Goal: Task Accomplishment & Management: Use online tool/utility

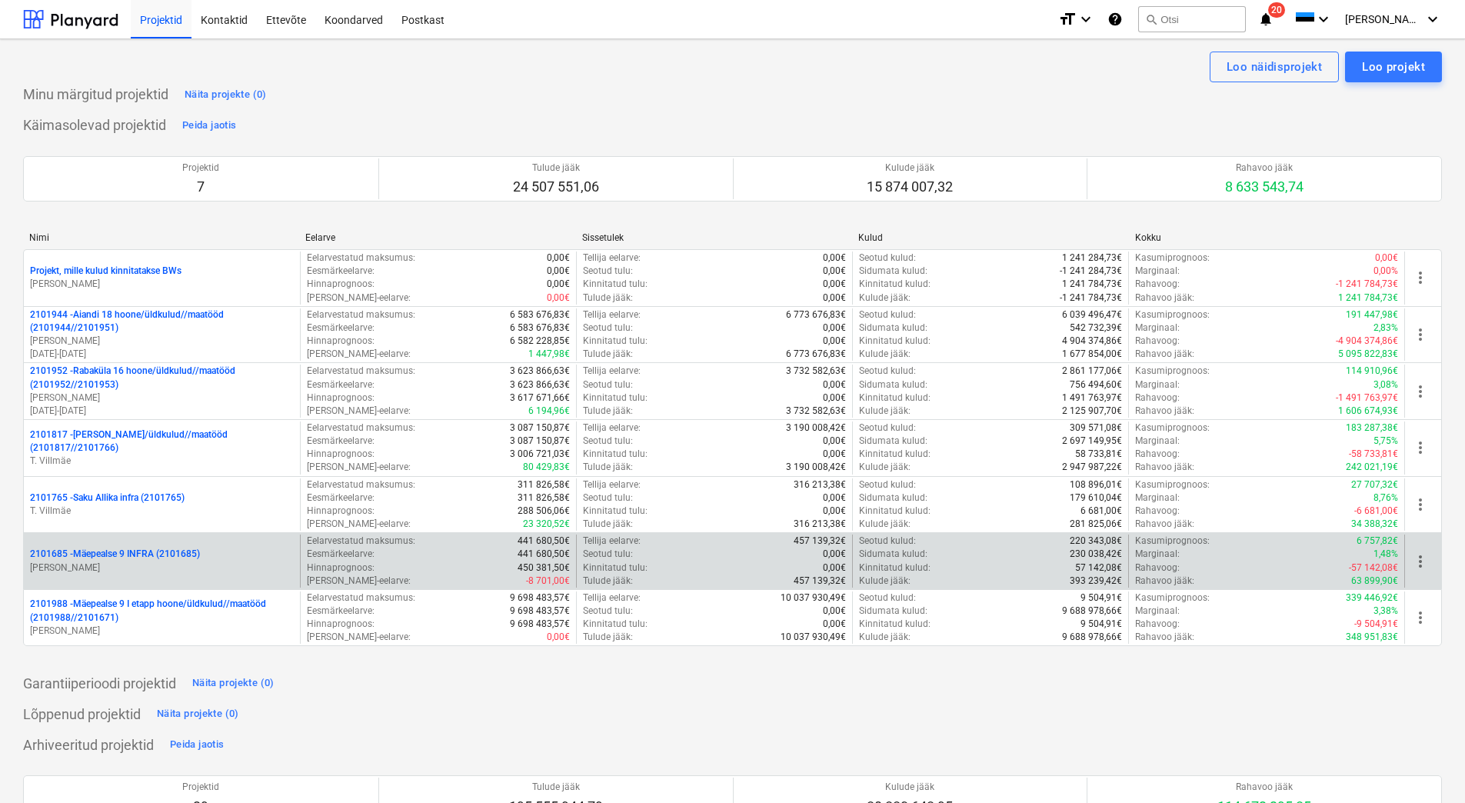
click at [160, 563] on p "[PERSON_NAME]" at bounding box center [162, 567] width 264 height 13
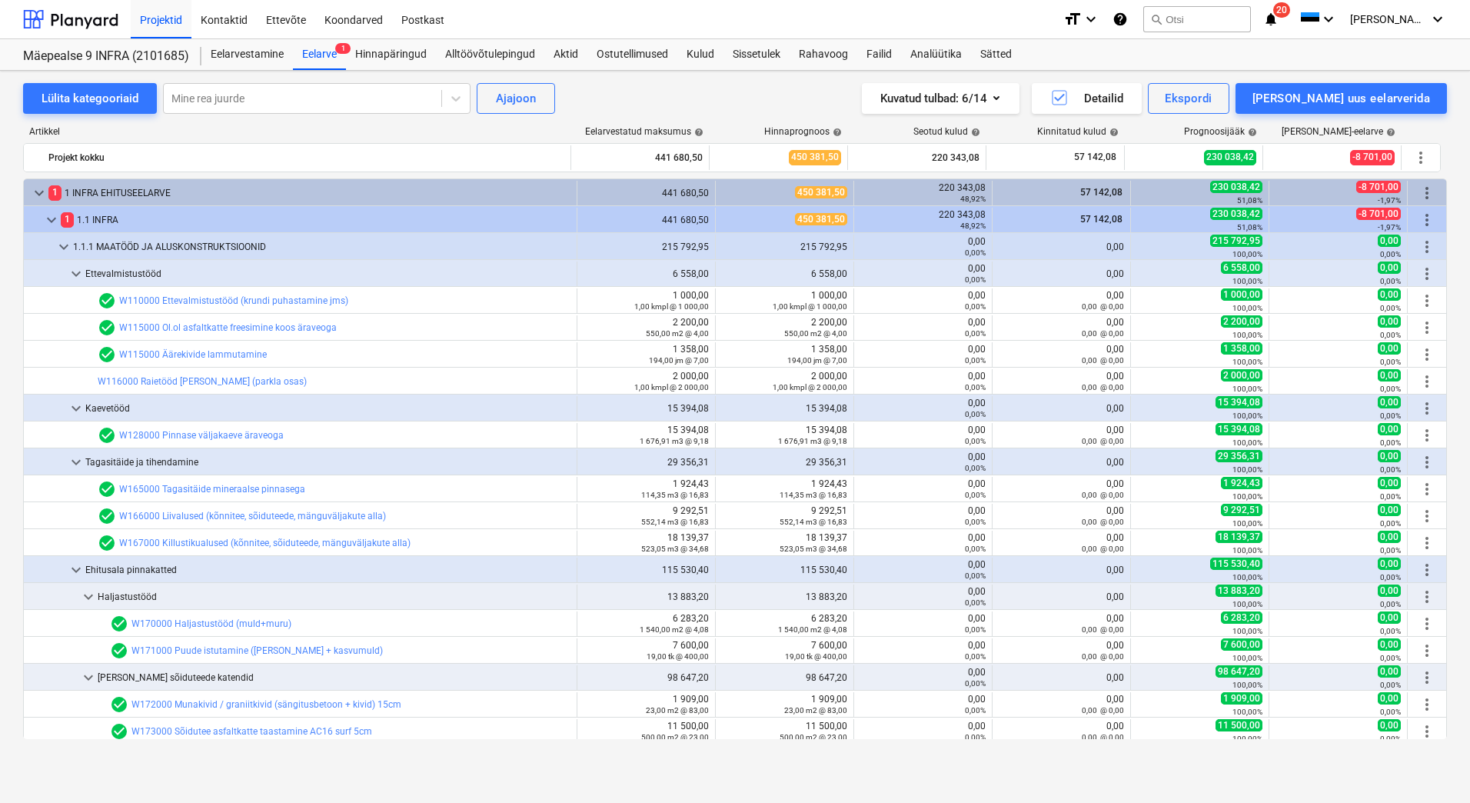
scroll to position [538, 0]
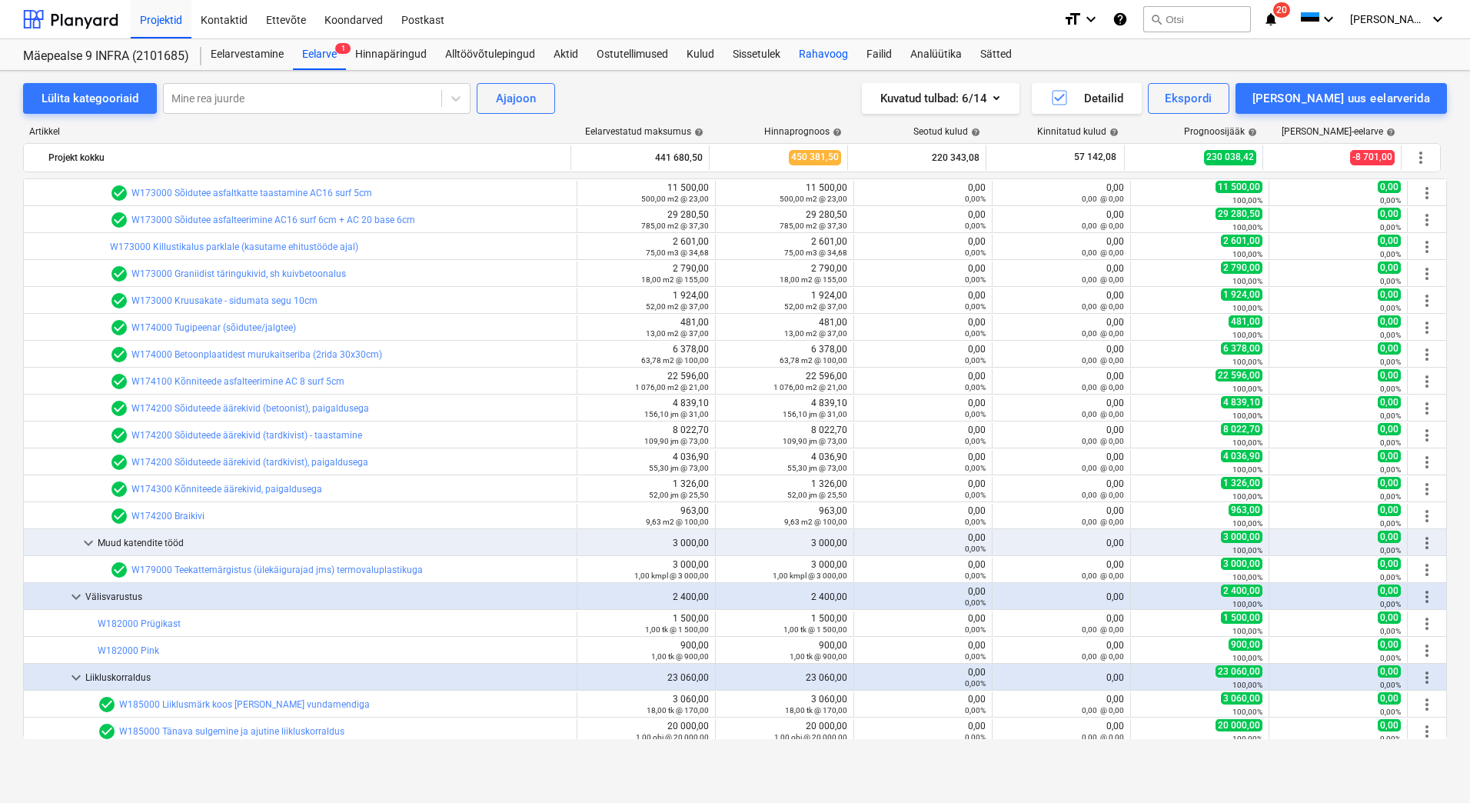
click at [816, 52] on div "Rahavoog" at bounding box center [824, 54] width 68 height 31
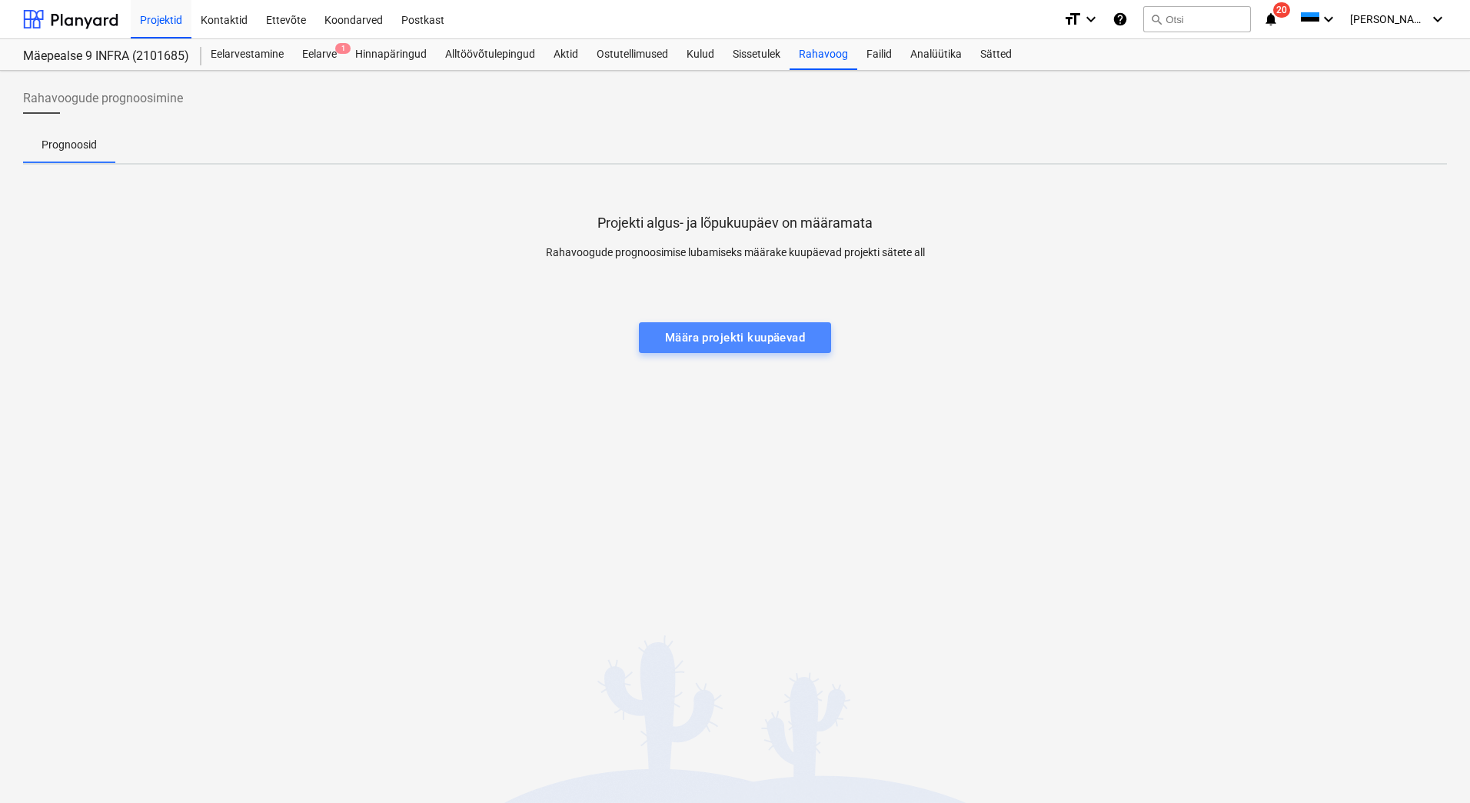
click at [696, 340] on div "Määra projekti kuupäevad" at bounding box center [735, 338] width 140 height 20
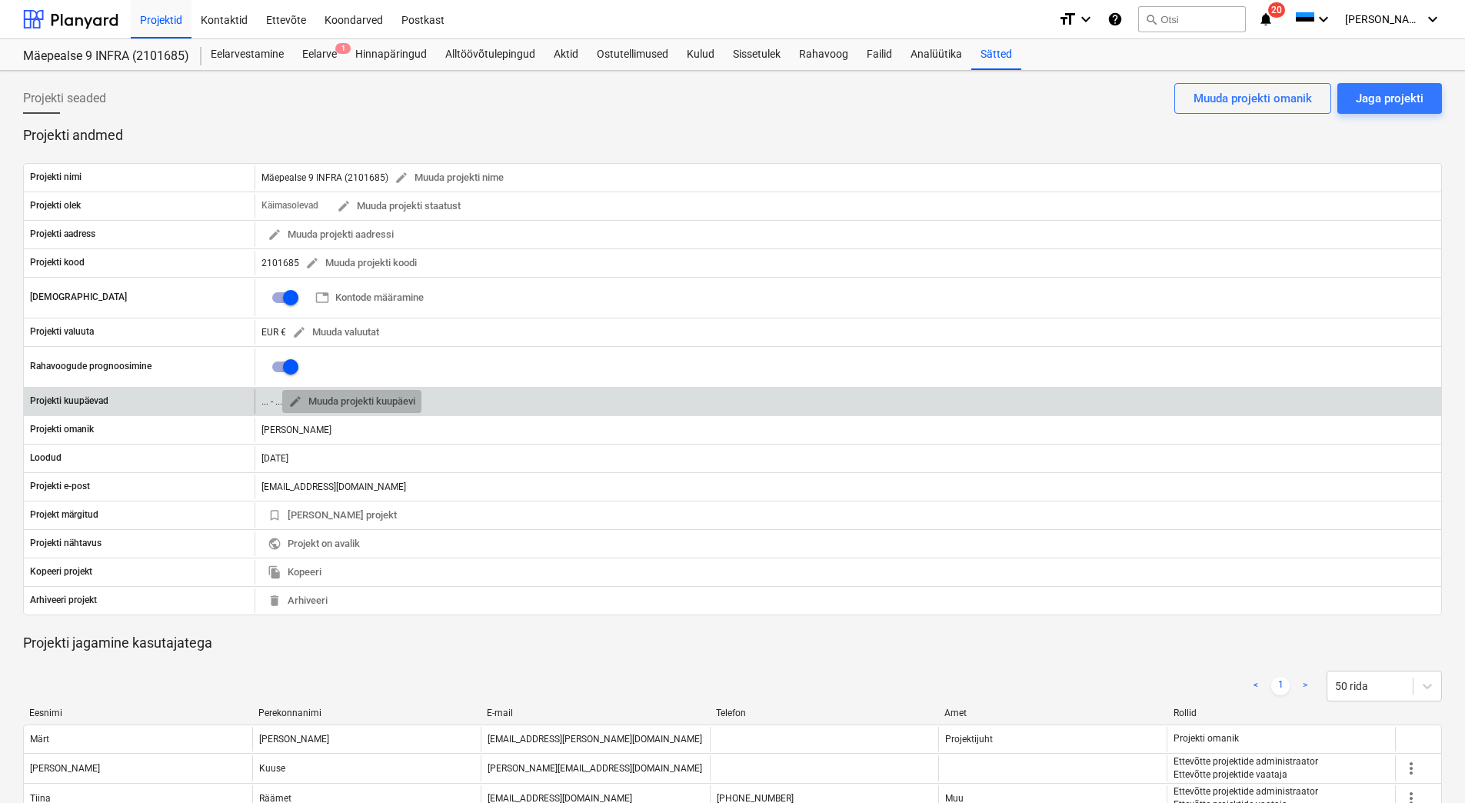
click at [299, 397] on span "edit" at bounding box center [295, 401] width 14 height 14
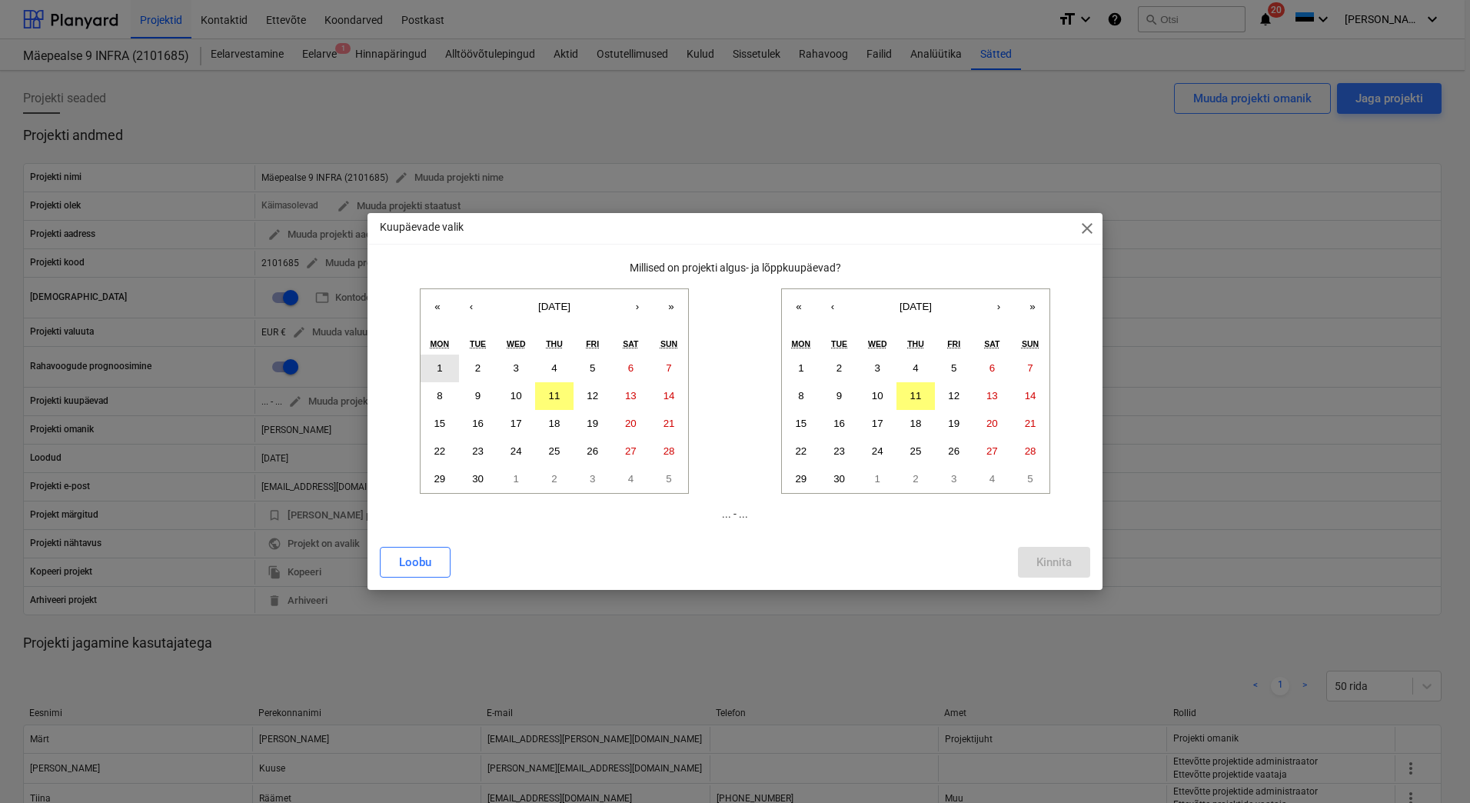
click at [447, 374] on button "1" at bounding box center [440, 368] width 38 height 28
click at [1035, 308] on button "»" at bounding box center [1033, 306] width 34 height 34
click at [993, 308] on button "›" at bounding box center [999, 306] width 34 height 34
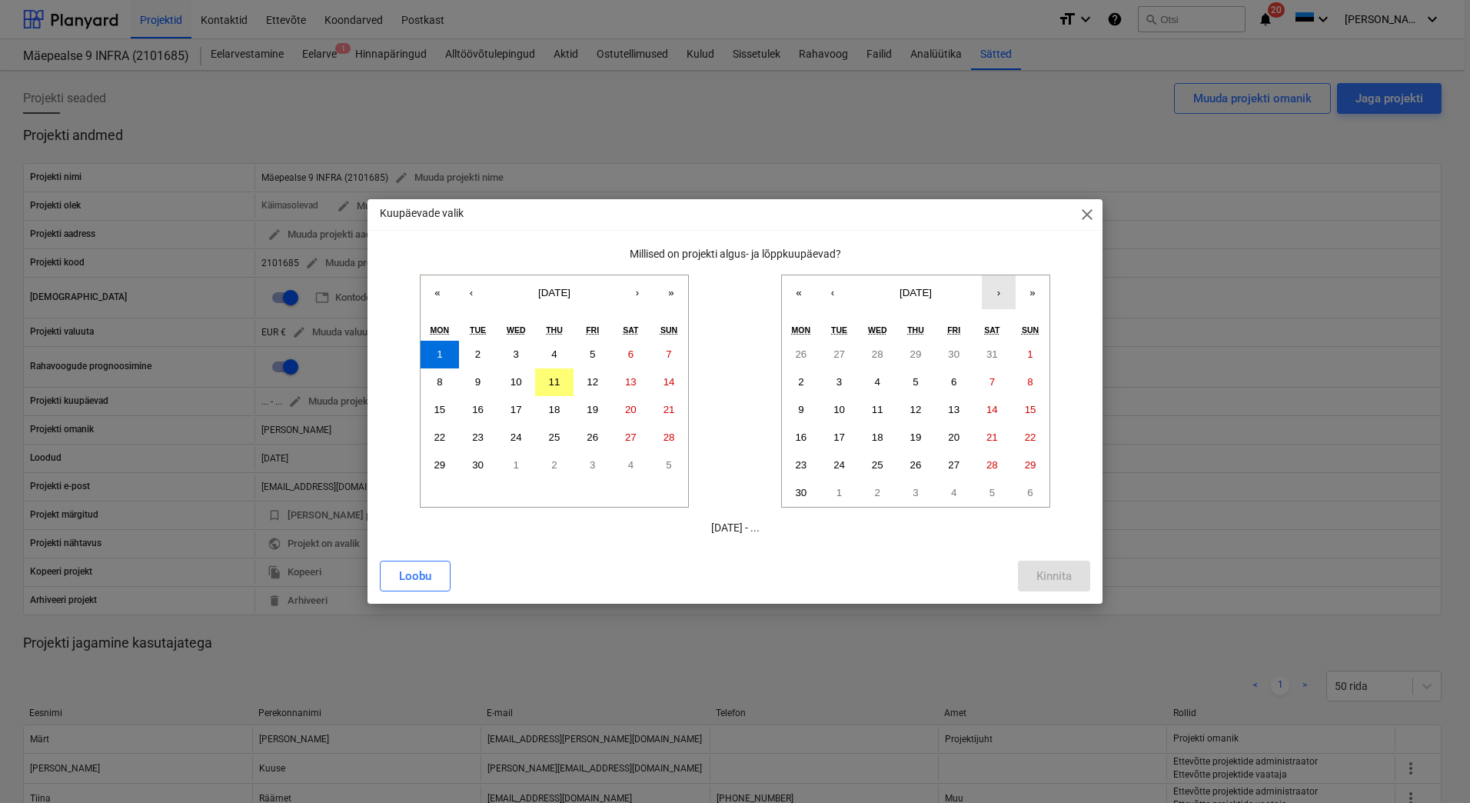
click at [997, 296] on button "›" at bounding box center [999, 292] width 34 height 34
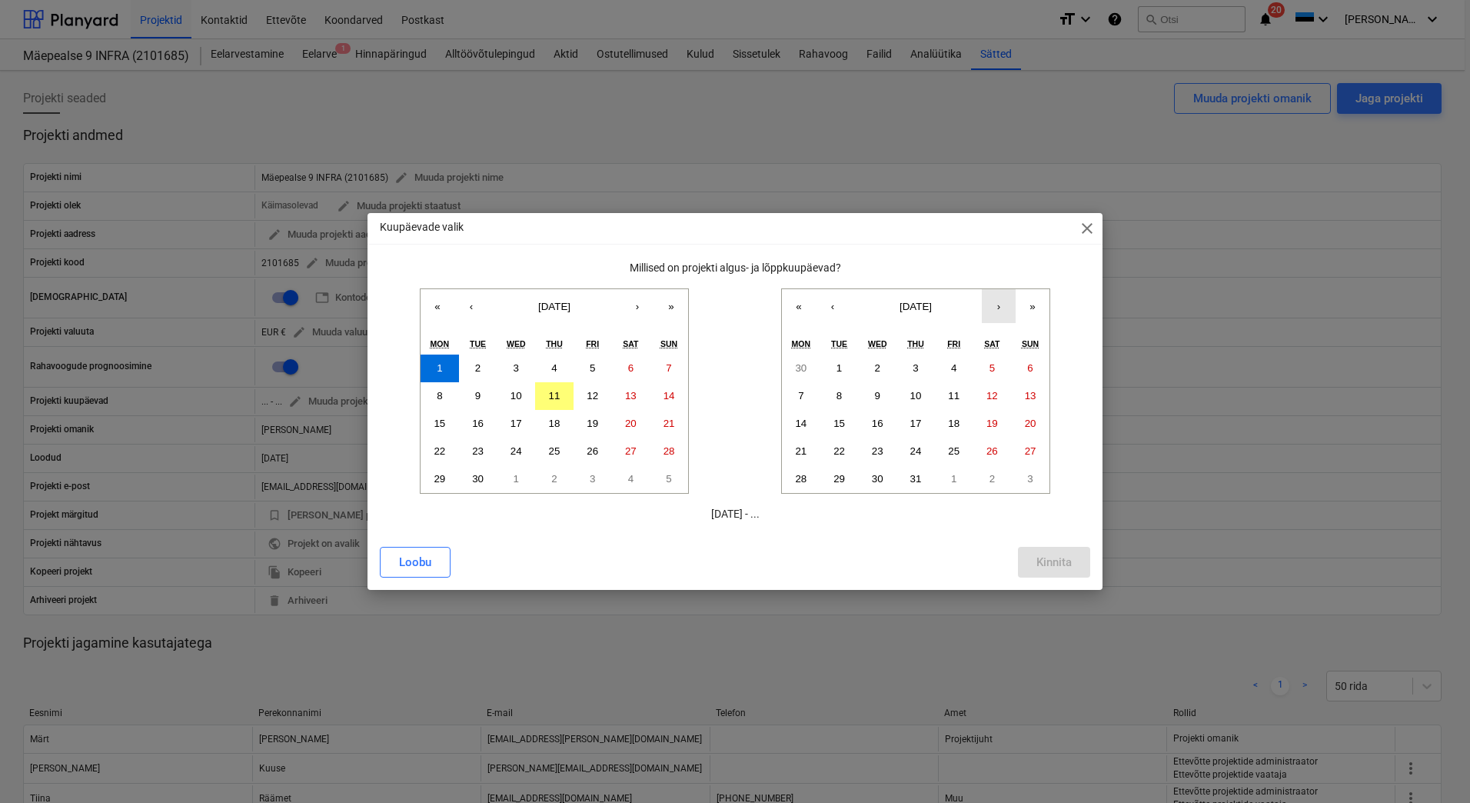
click at [993, 311] on button "›" at bounding box center [999, 306] width 34 height 34
click at [959, 453] on abbr "26" at bounding box center [954, 451] width 12 height 12
click at [1043, 562] on div "Kinnita" at bounding box center [1053, 562] width 35 height 20
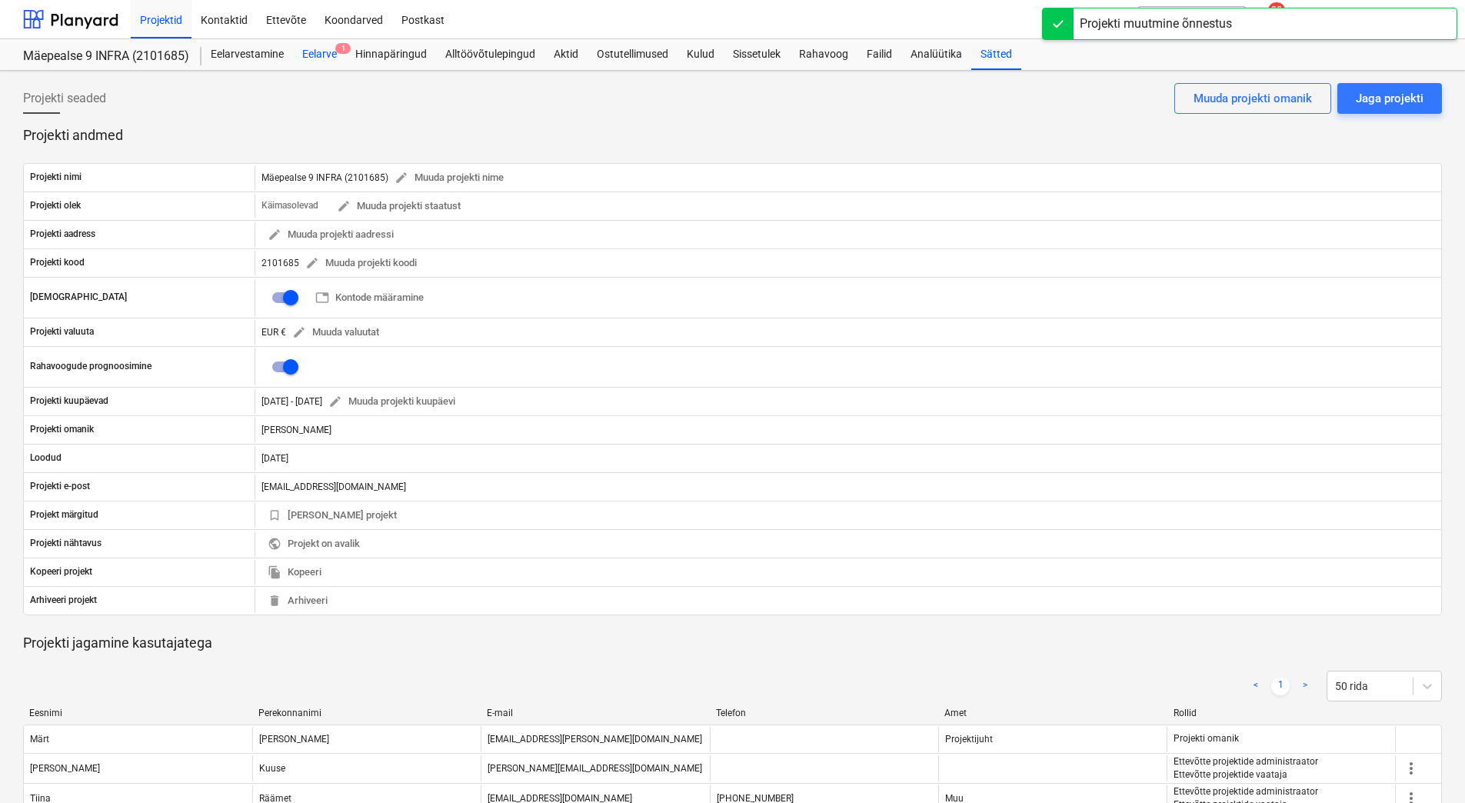
click at [311, 52] on div "Eelarve 1" at bounding box center [319, 54] width 53 height 31
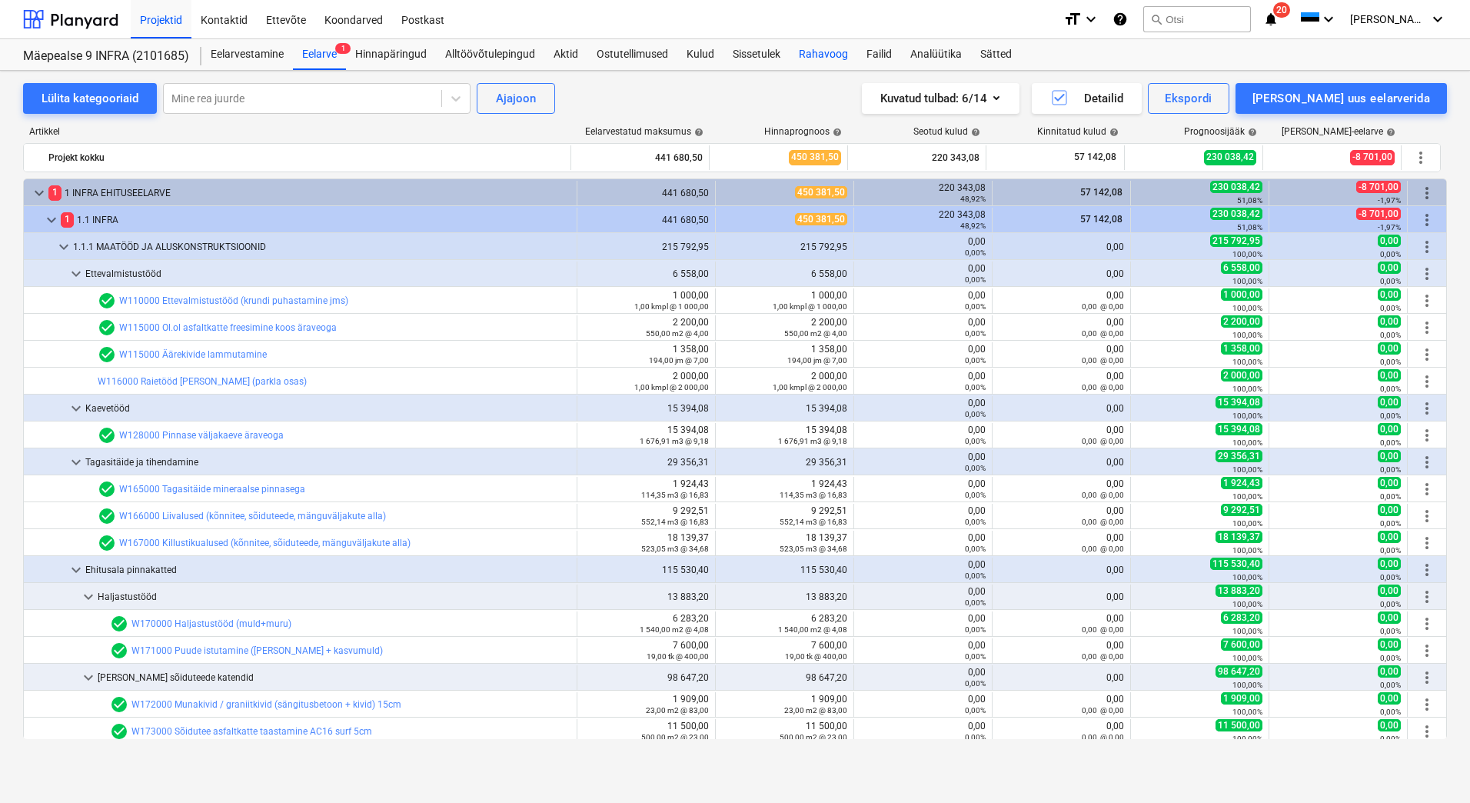
click at [822, 57] on div "Rahavoog" at bounding box center [824, 54] width 68 height 31
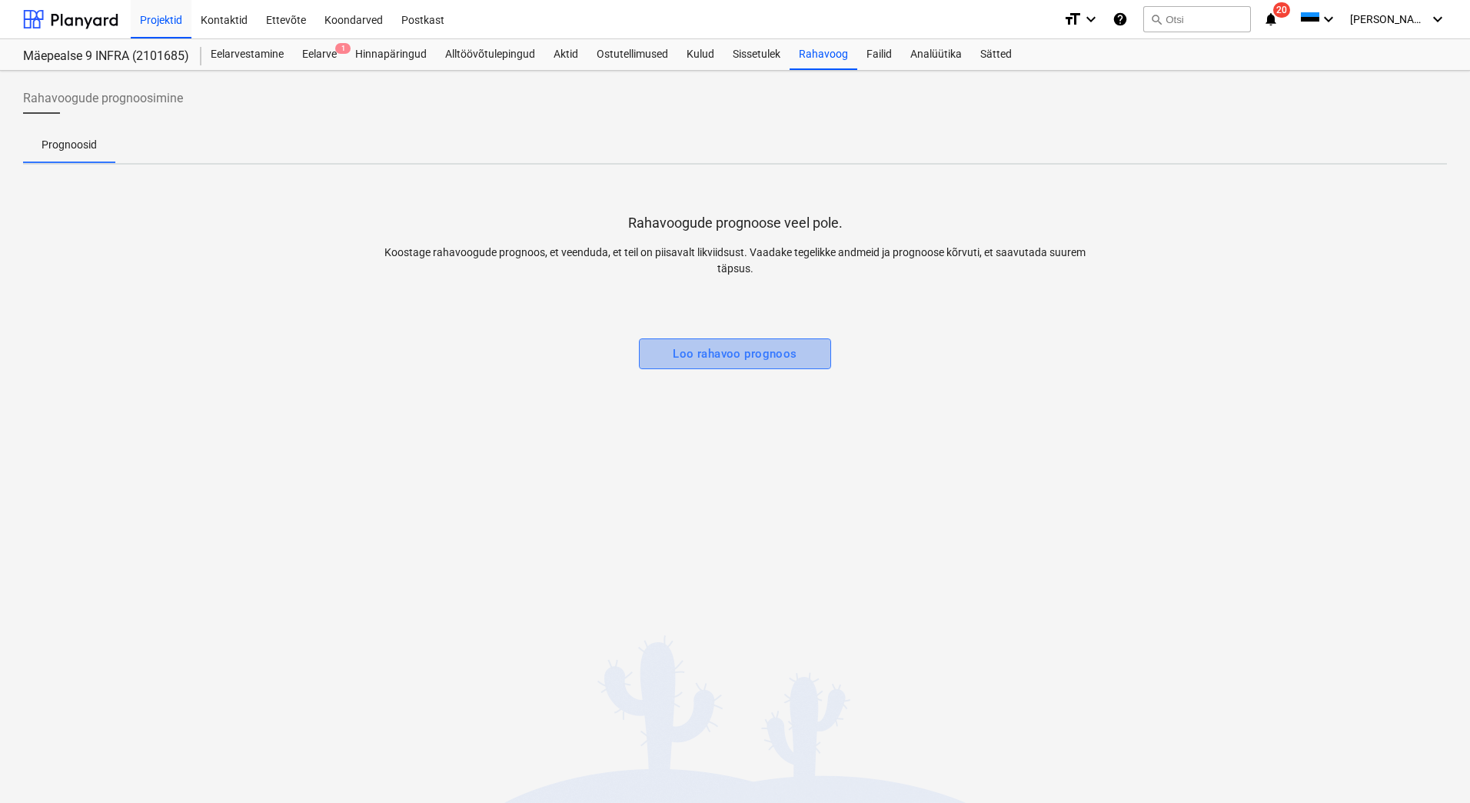
click at [756, 360] on div "Loo rahavoo prognoos" at bounding box center [735, 354] width 125 height 20
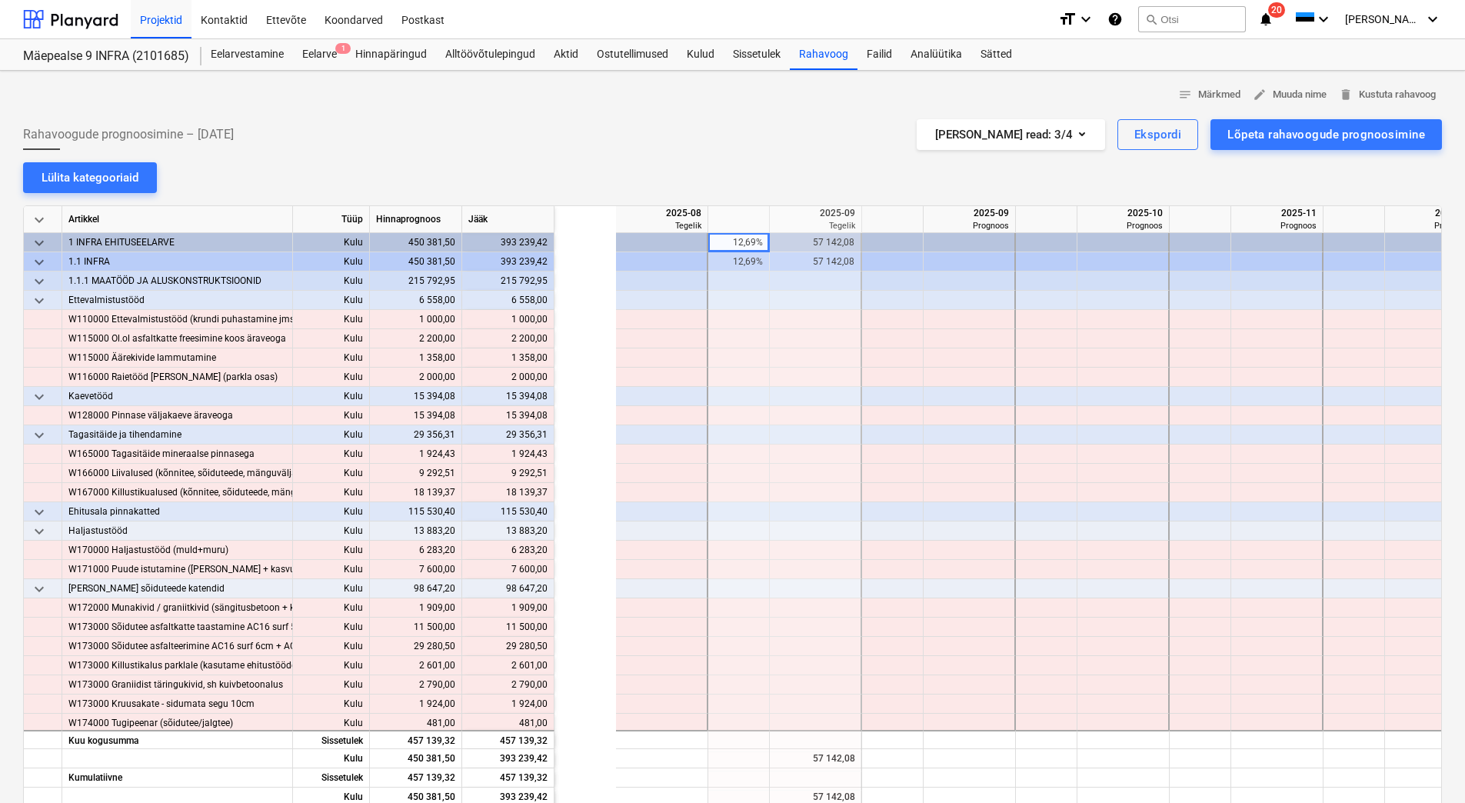
scroll to position [0, 154]
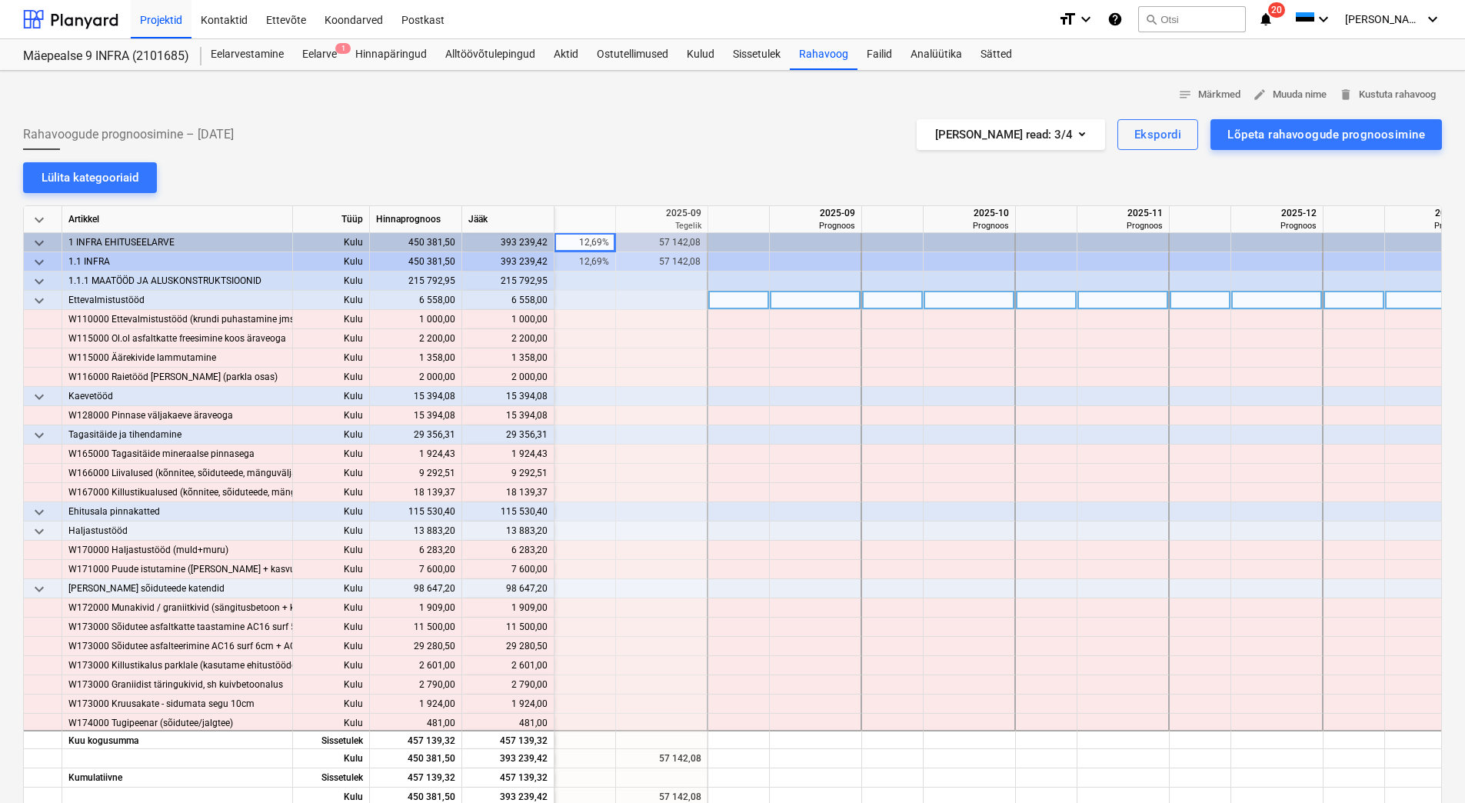
click at [742, 297] on div at bounding box center [739, 300] width 62 height 19
type input "100"
click at [717, 402] on div at bounding box center [739, 396] width 62 height 19
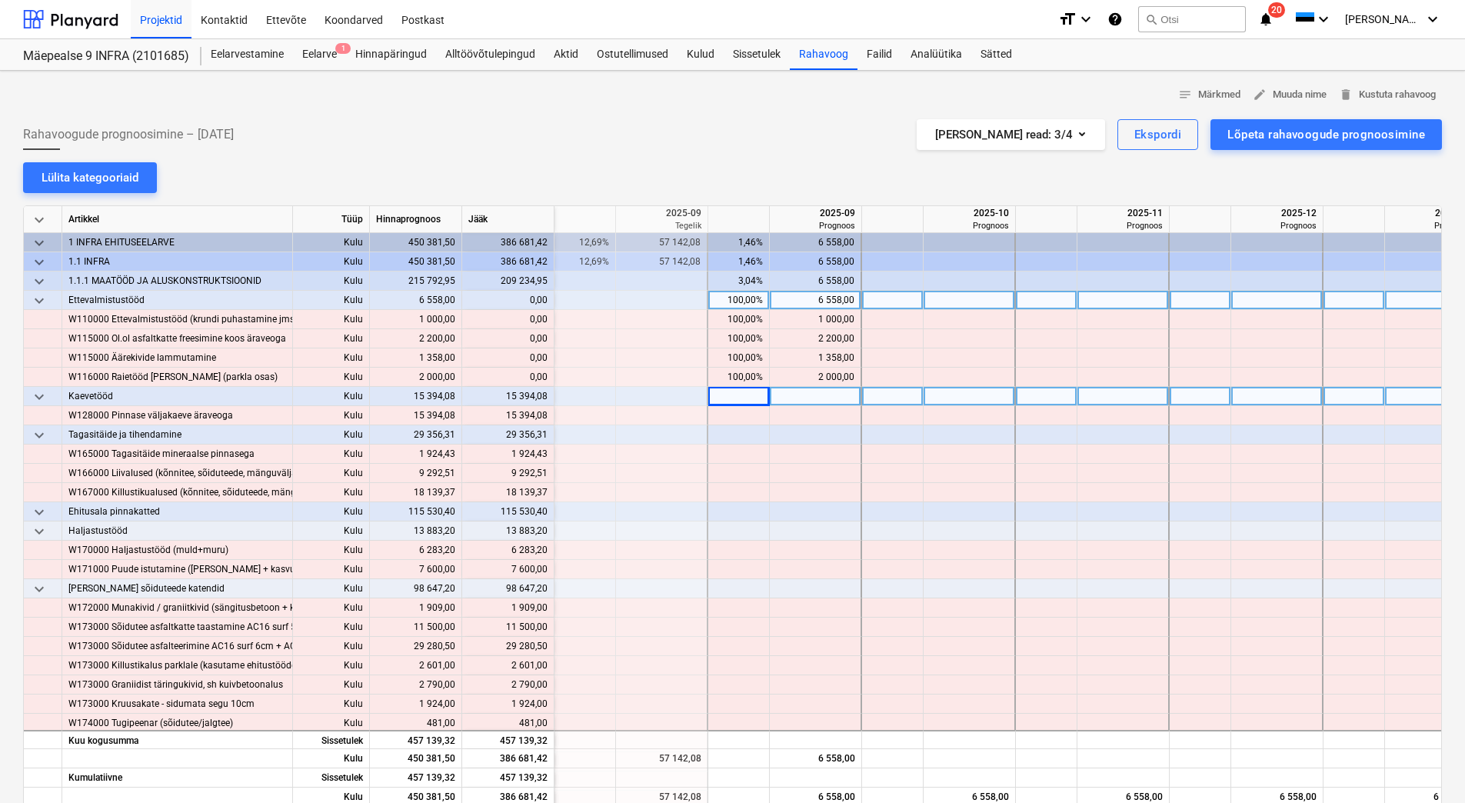
click at [723, 395] on div at bounding box center [739, 396] width 62 height 19
type input "100"
click at [714, 430] on div at bounding box center [739, 434] width 62 height 19
click at [729, 437] on div at bounding box center [739, 434] width 62 height 19
type input "10"
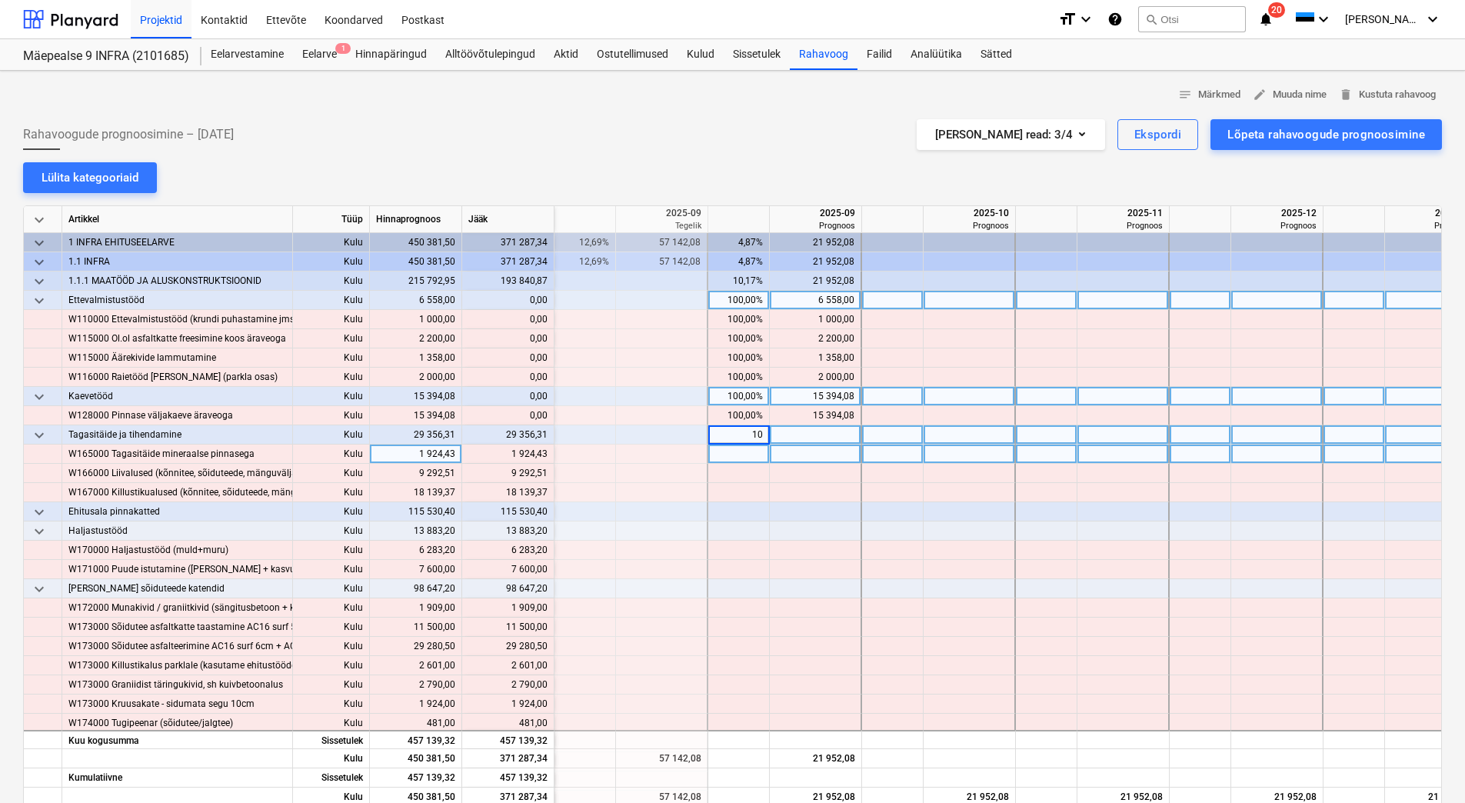
click at [729, 452] on div at bounding box center [739, 453] width 62 height 19
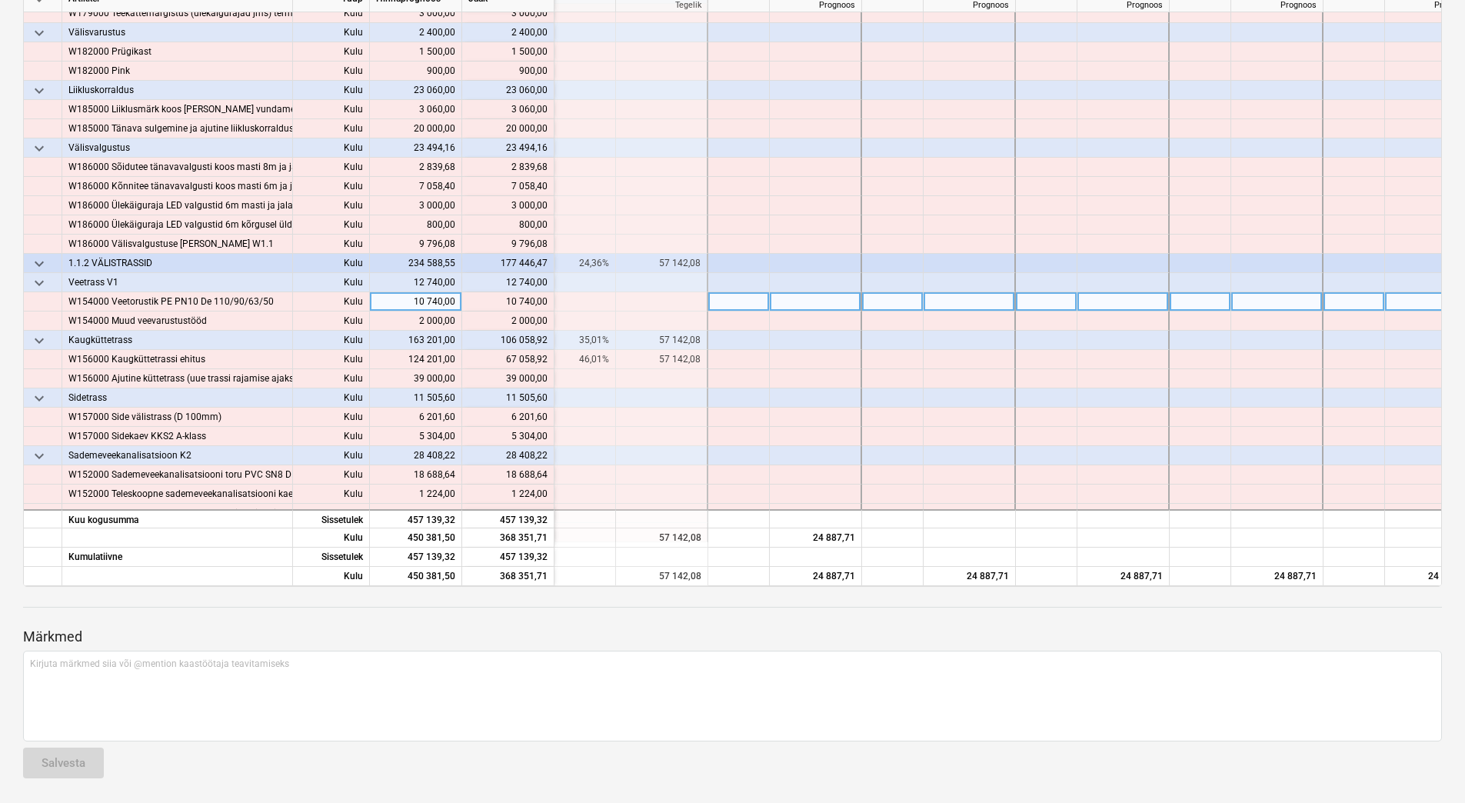
scroll to position [508, 154]
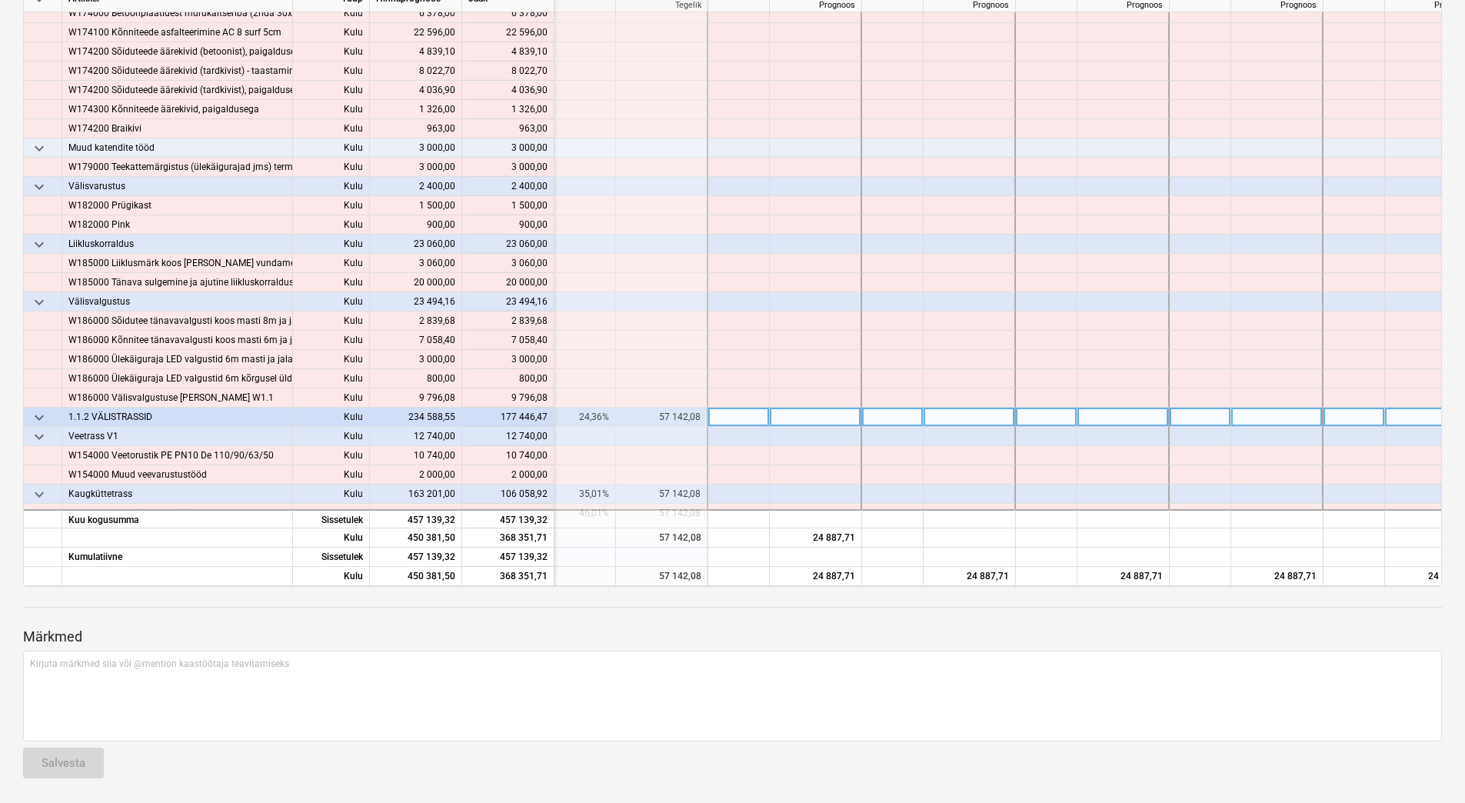
click at [889, 413] on div at bounding box center [893, 416] width 62 height 19
type input "50"
click at [1048, 421] on div at bounding box center [1047, 416] width 62 height 19
type input "50"
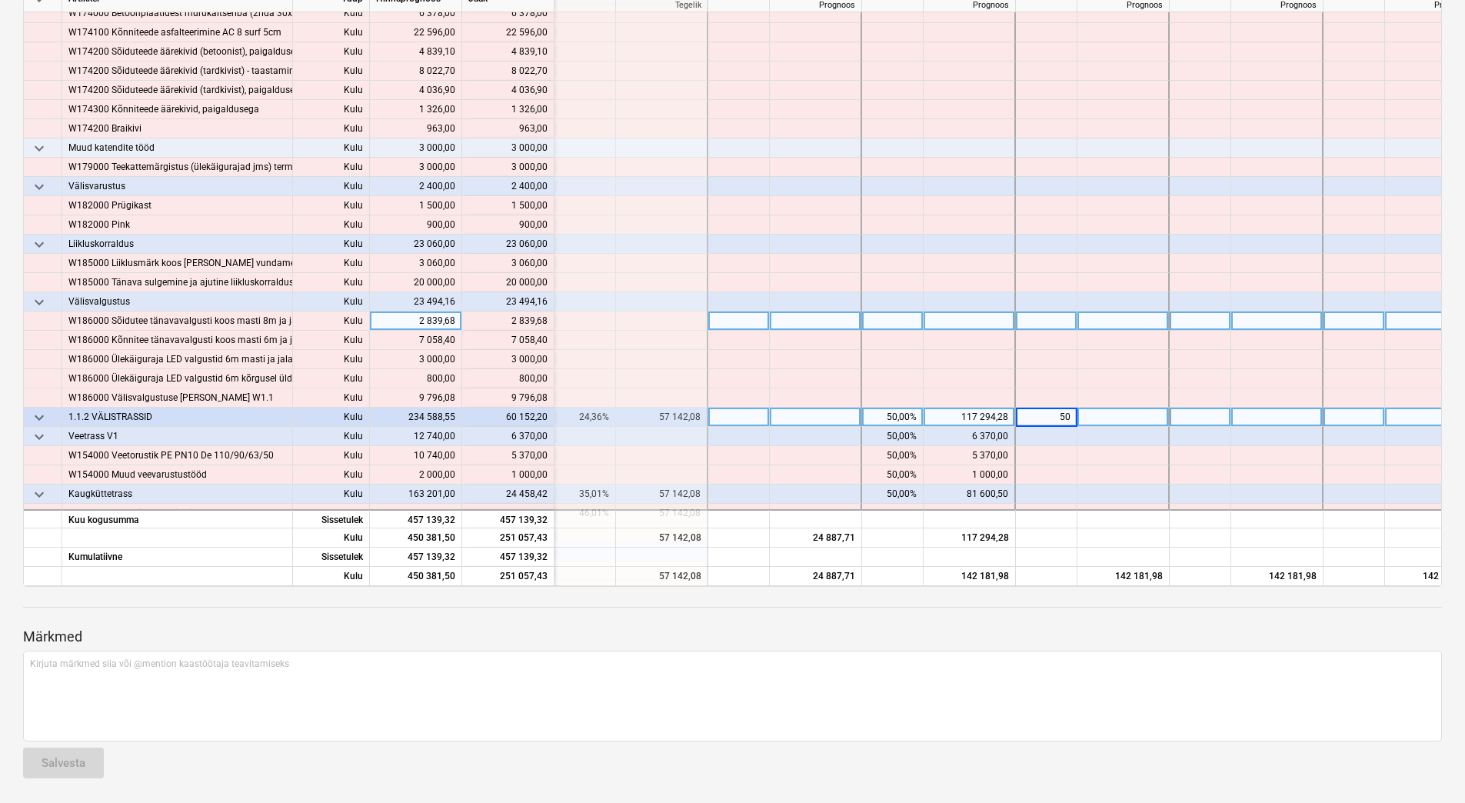
click at [846, 324] on div at bounding box center [816, 320] width 92 height 19
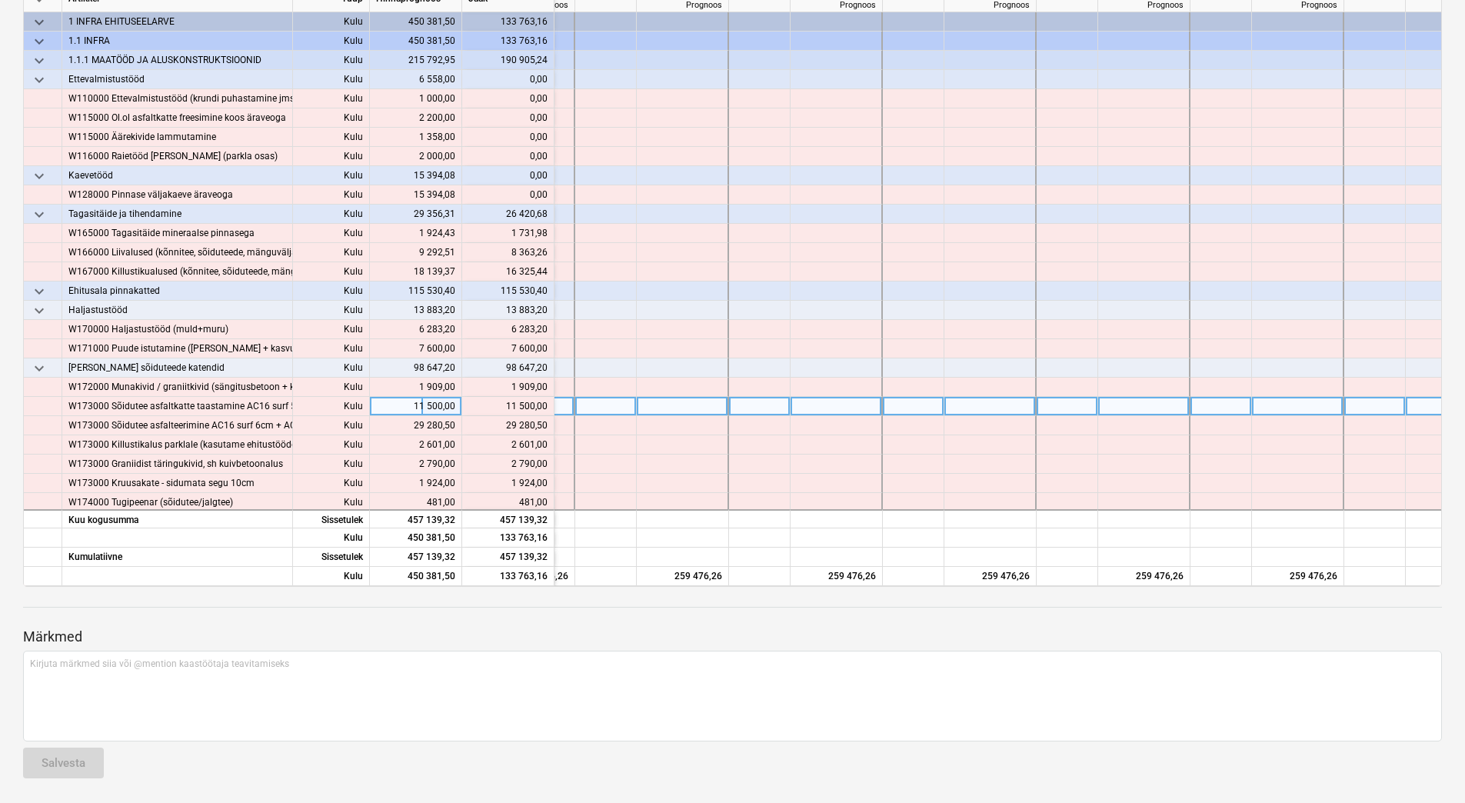
scroll to position [0, 0]
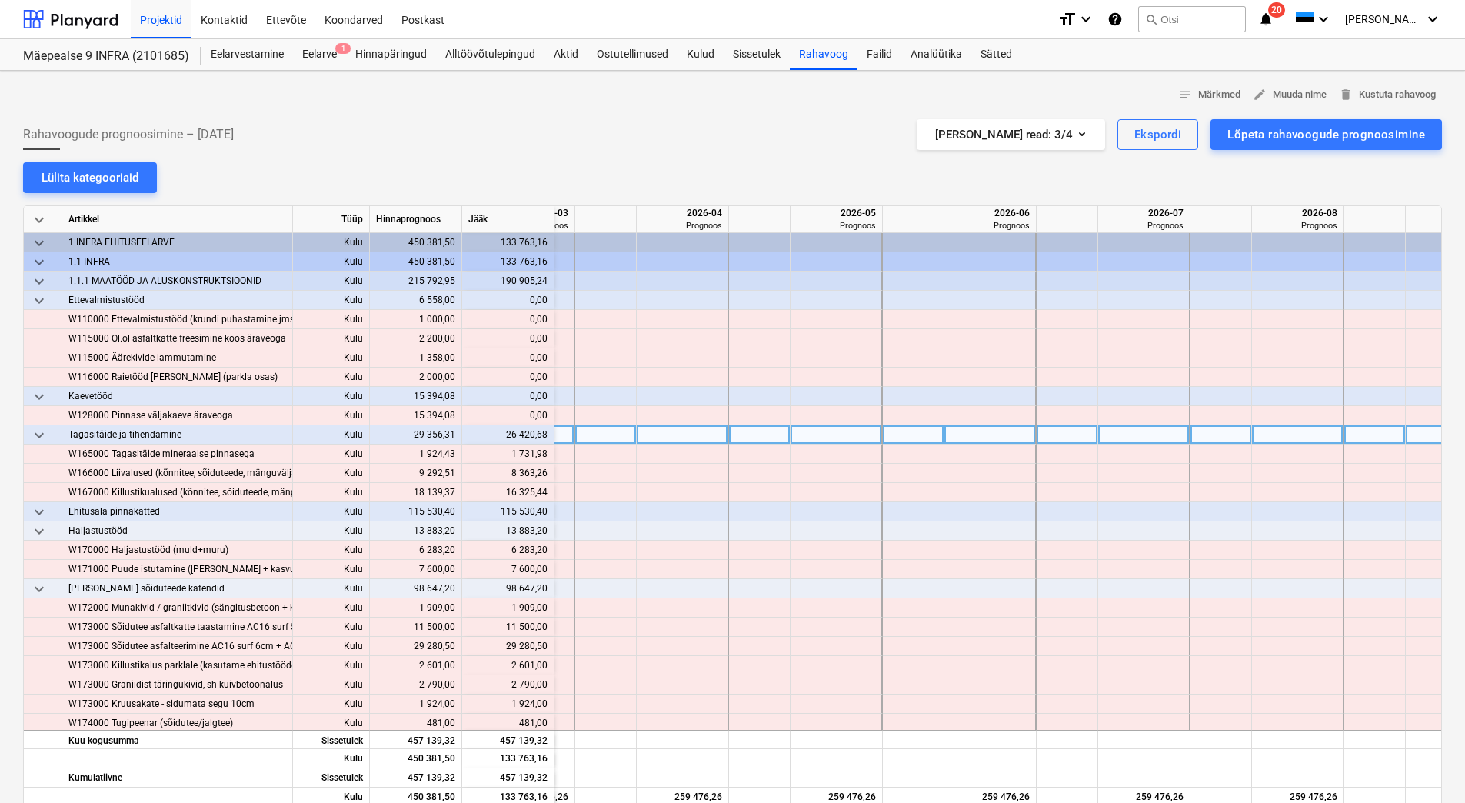
click at [1068, 435] on div at bounding box center [1067, 434] width 62 height 19
type input "90"
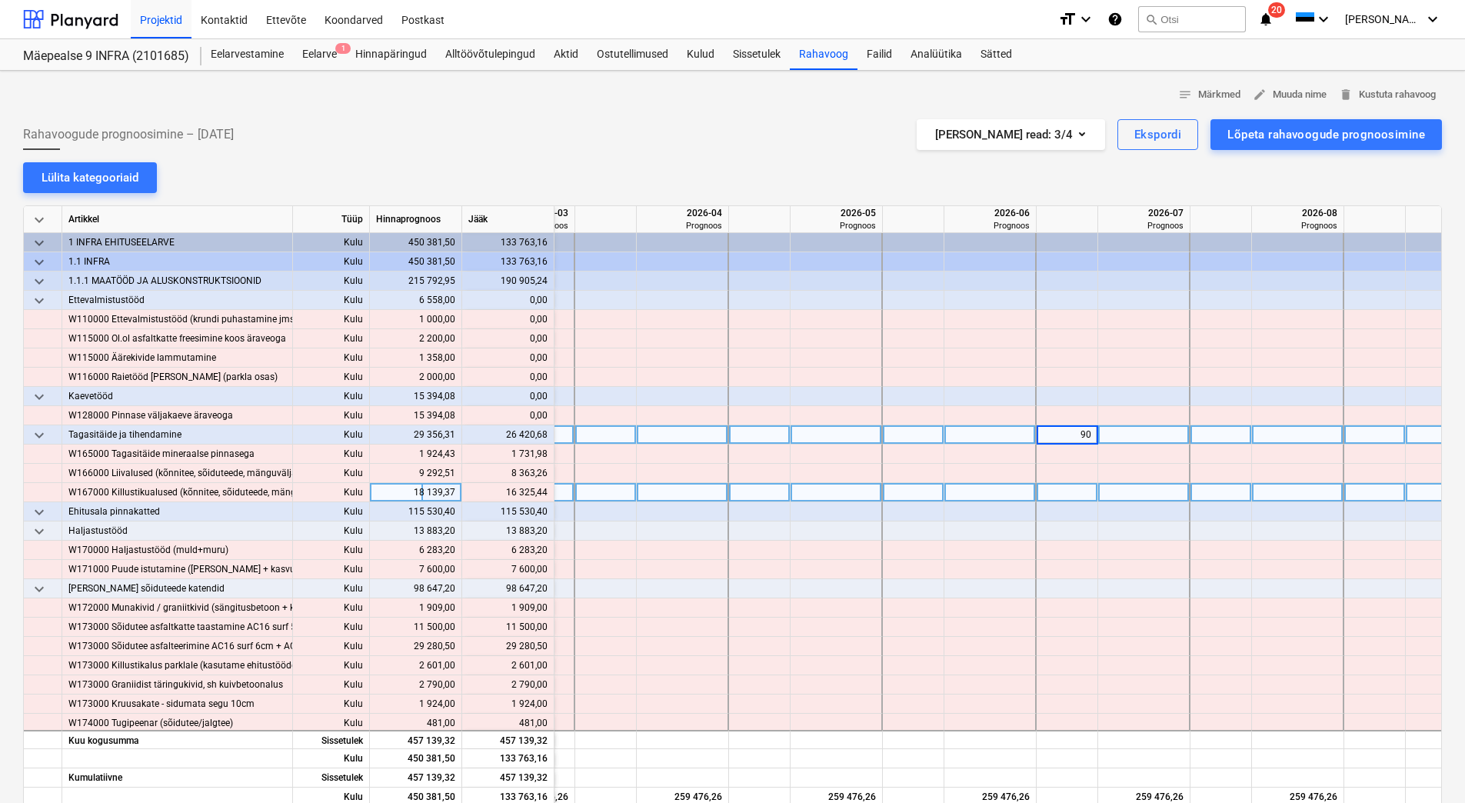
click at [1057, 495] on div at bounding box center [1067, 492] width 62 height 19
click at [1203, 494] on div at bounding box center [1221, 492] width 62 height 19
type input "50"
click at [1354, 487] on div at bounding box center [1375, 492] width 62 height 19
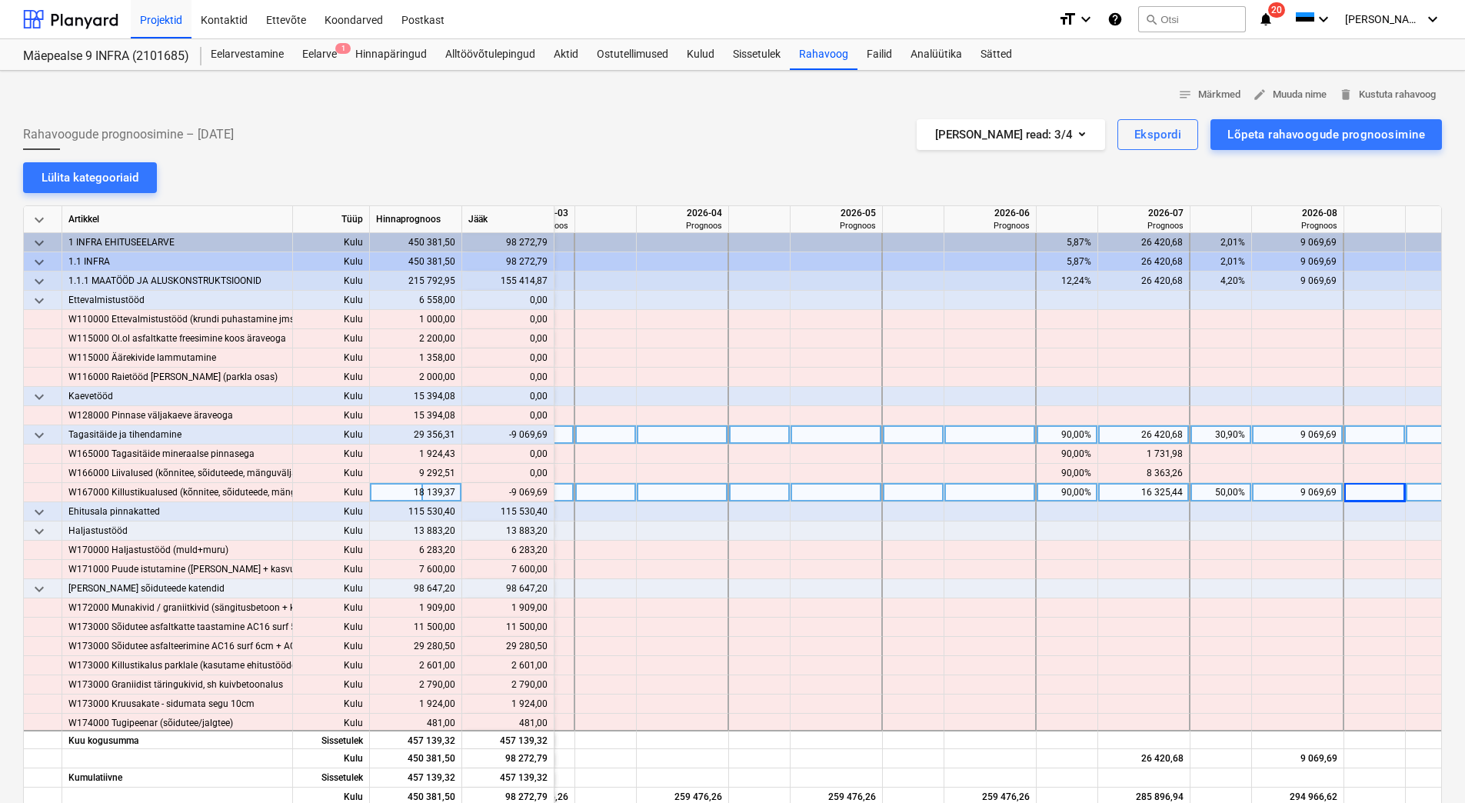
click at [1364, 488] on div at bounding box center [1375, 492] width 62 height 19
type input "50"
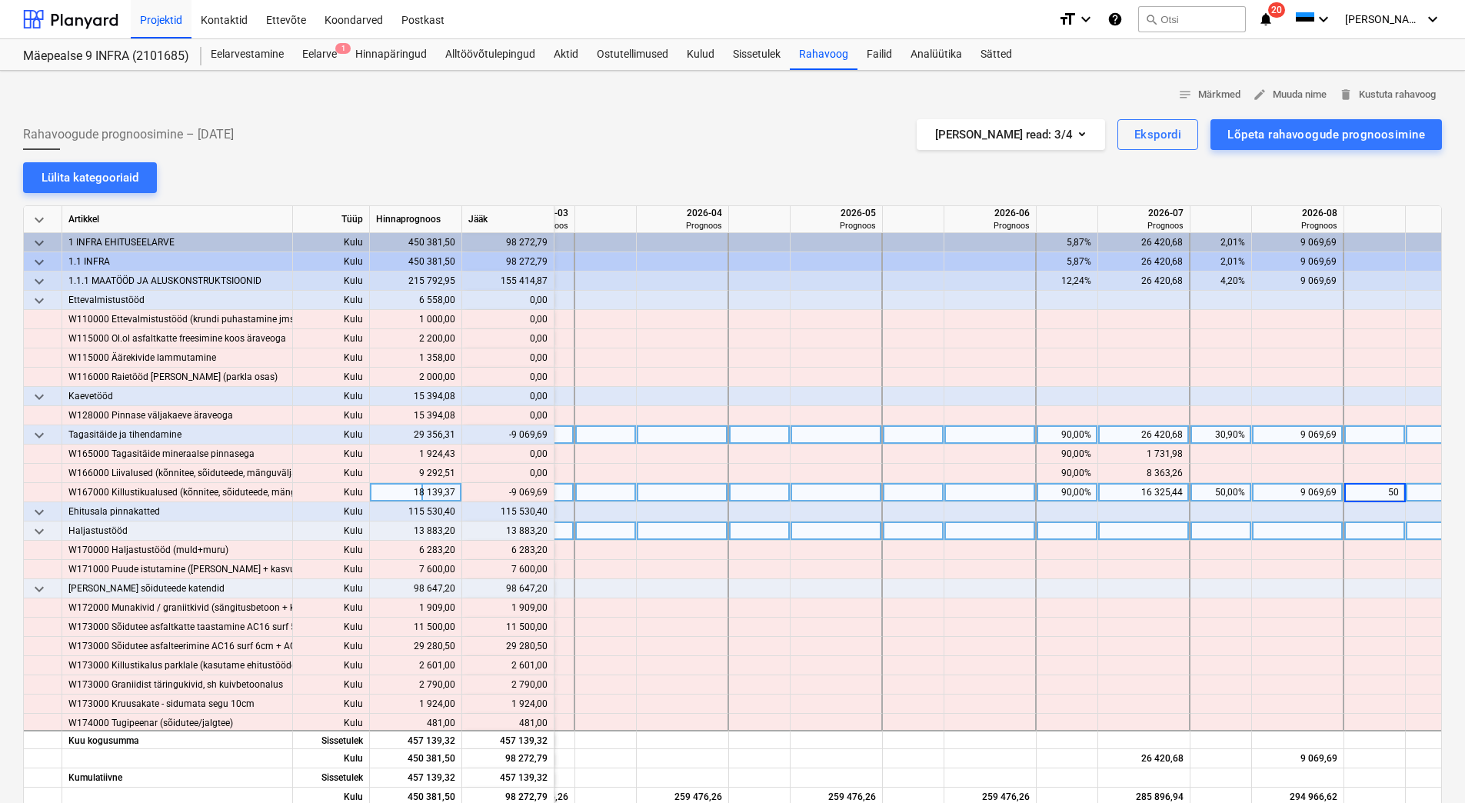
click at [1357, 536] on div at bounding box center [1375, 530] width 62 height 19
click at [1222, 497] on div "50,00%" at bounding box center [1220, 492] width 48 height 19
click at [1353, 490] on div "50,00%" at bounding box center [1374, 492] width 48 height 19
click at [1355, 490] on div "50,00%" at bounding box center [1374, 492] width 48 height 19
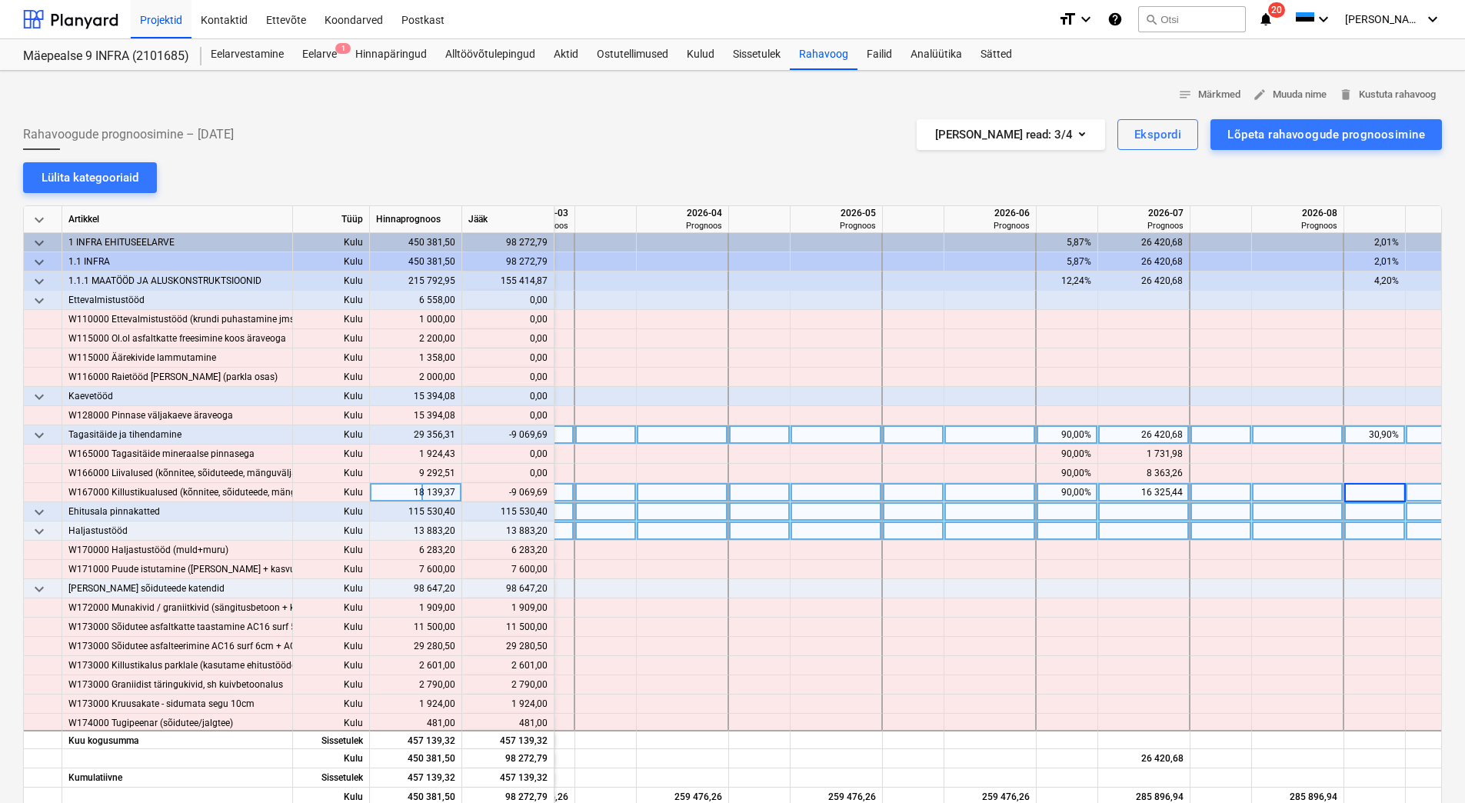
click at [1358, 510] on div at bounding box center [1375, 511] width 62 height 19
type input "50"
click at [1203, 509] on div at bounding box center [1221, 511] width 62 height 19
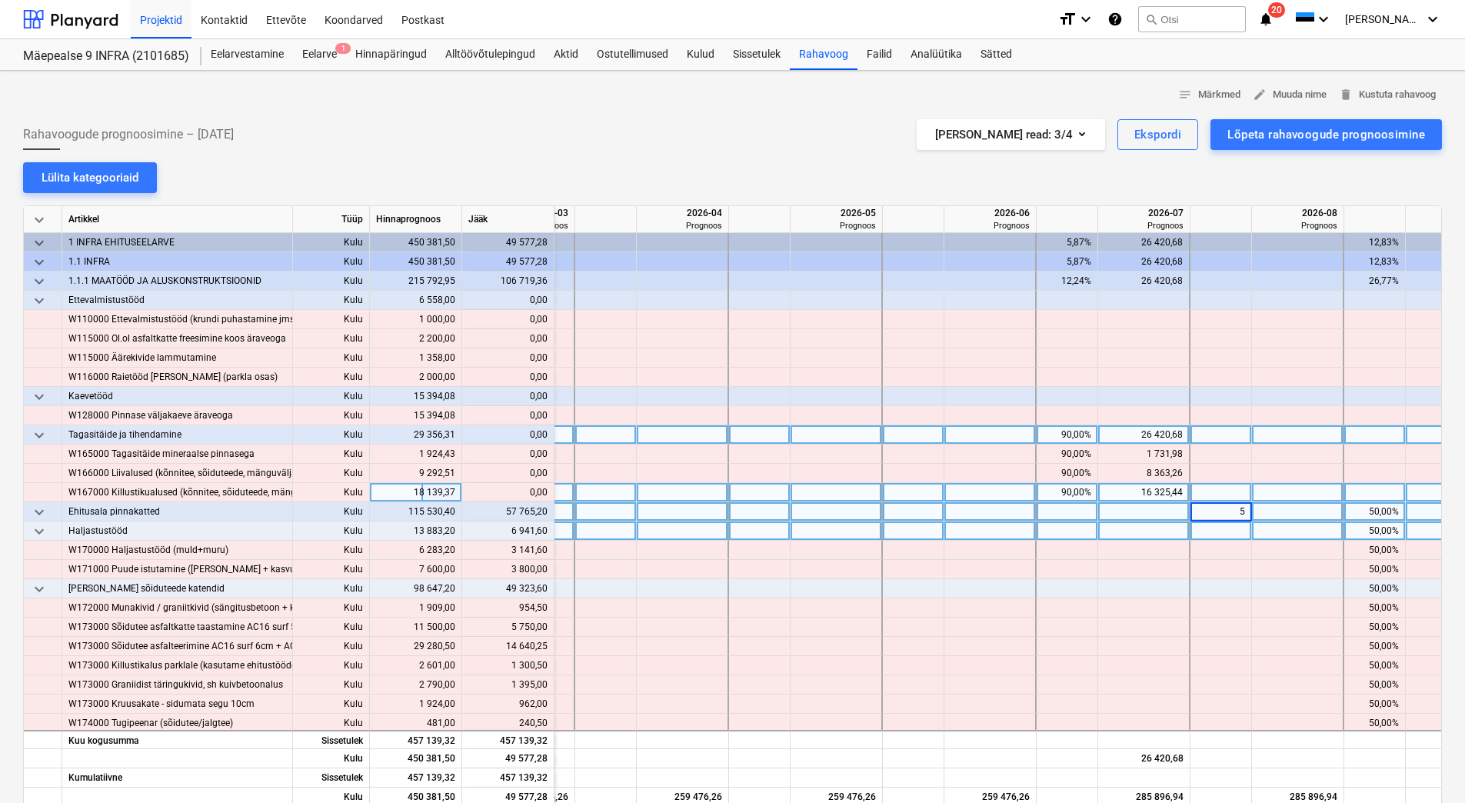
type input "50"
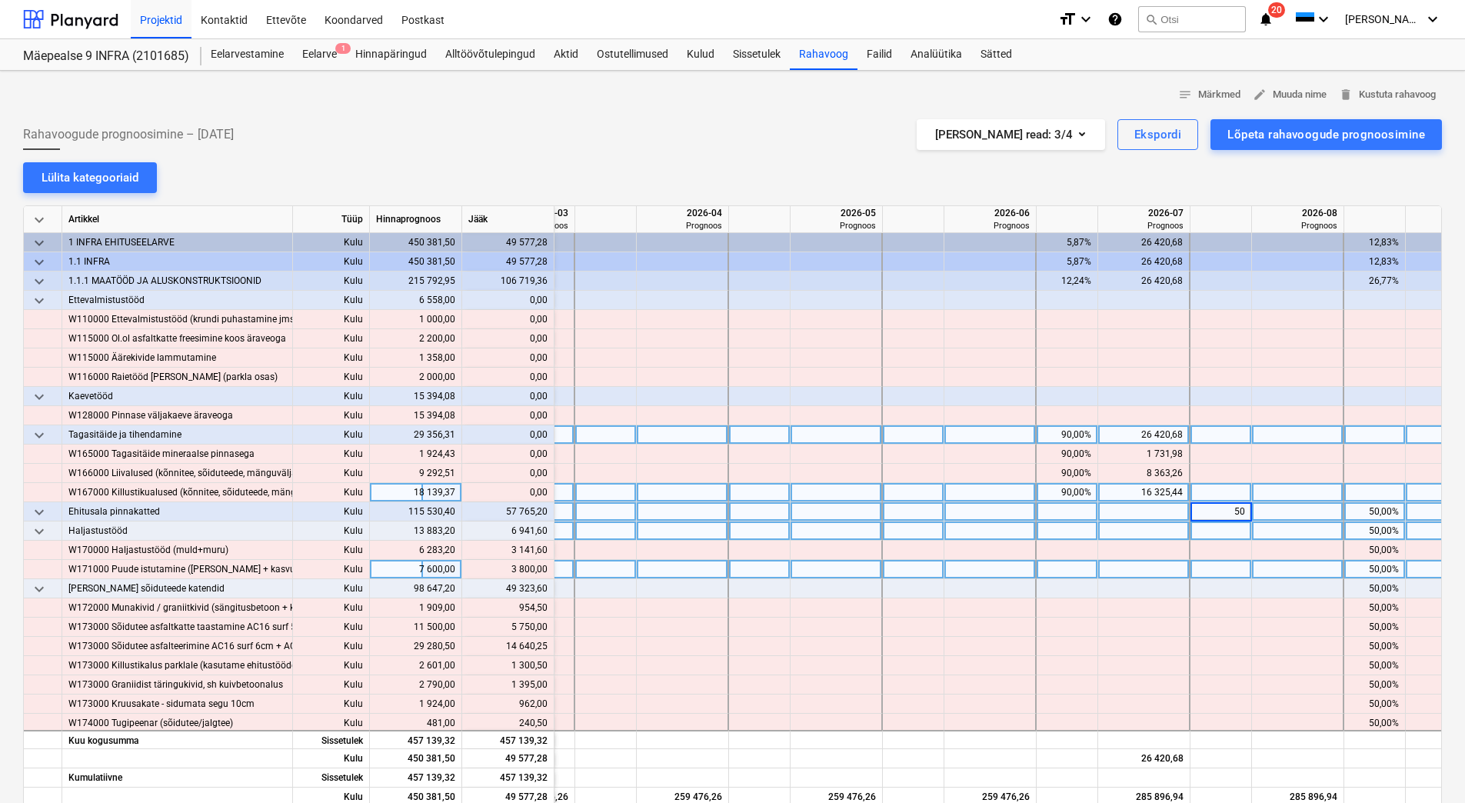
click at [1185, 570] on div at bounding box center [1144, 569] width 92 height 19
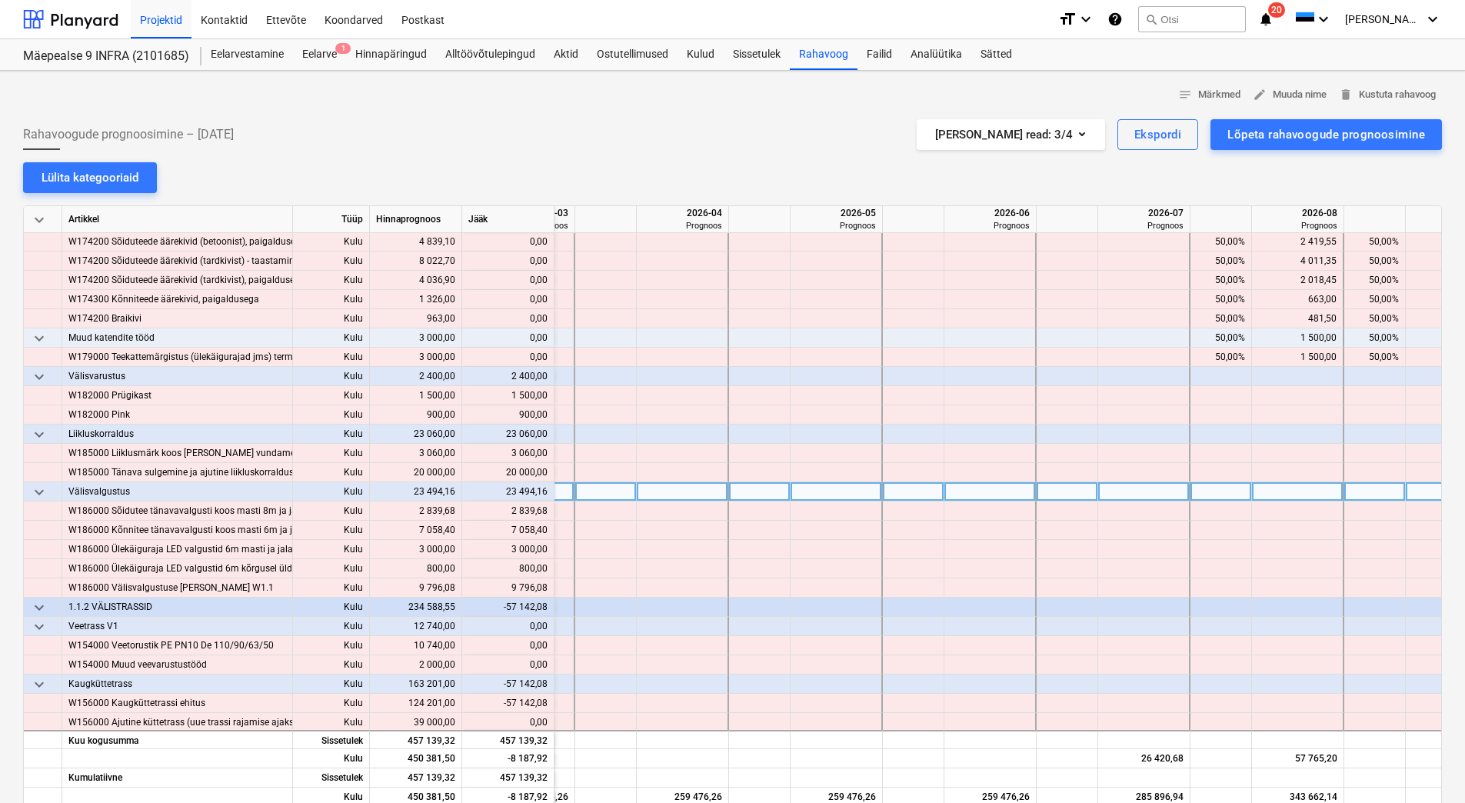
scroll to position [538, 1363]
click at [1365, 374] on div at bounding box center [1375, 376] width 62 height 19
type input "100"
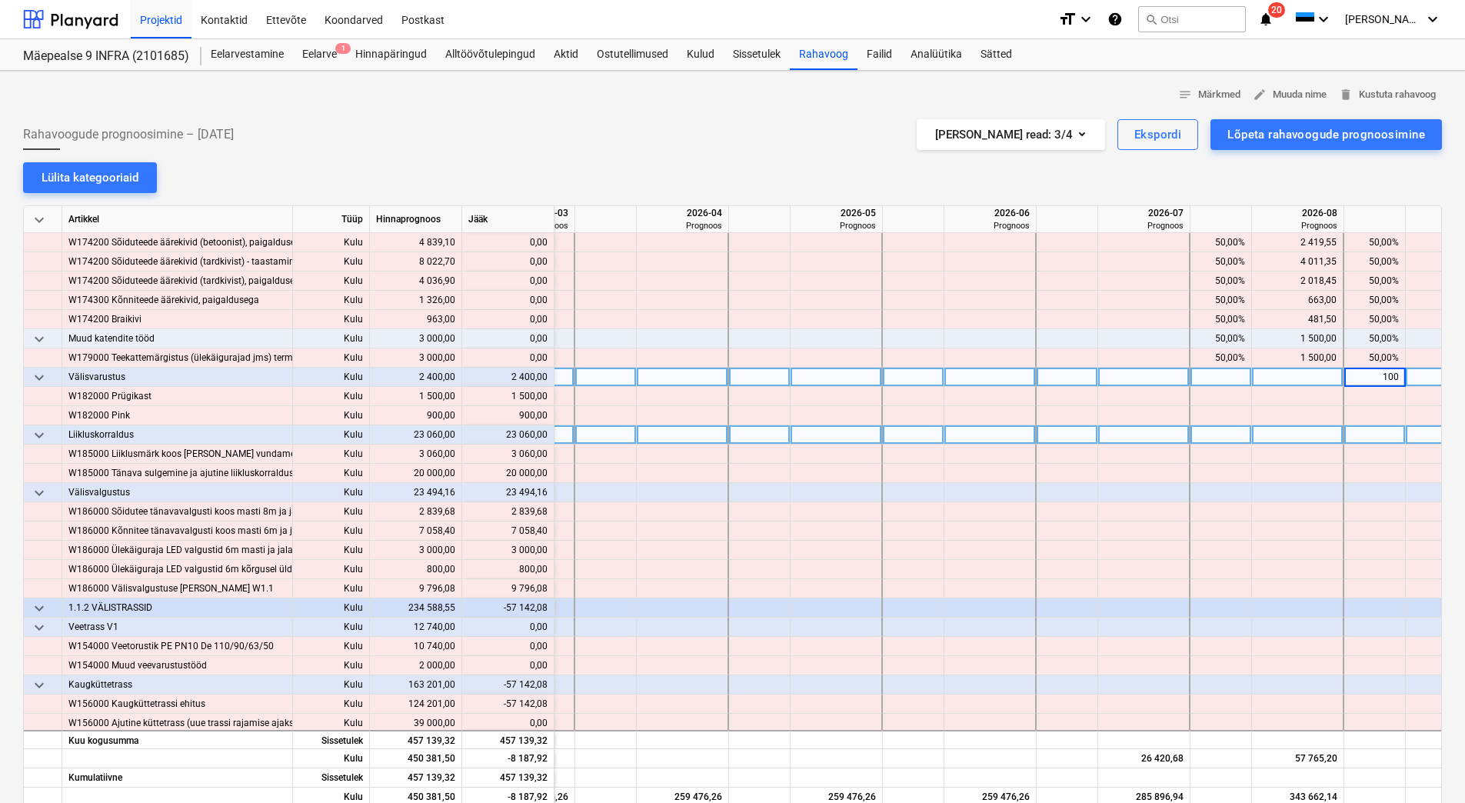
click at [1361, 431] on div at bounding box center [1375, 434] width 62 height 19
click at [1360, 434] on div at bounding box center [1375, 434] width 62 height 19
type input "100"
click at [1358, 490] on div at bounding box center [1375, 492] width 62 height 19
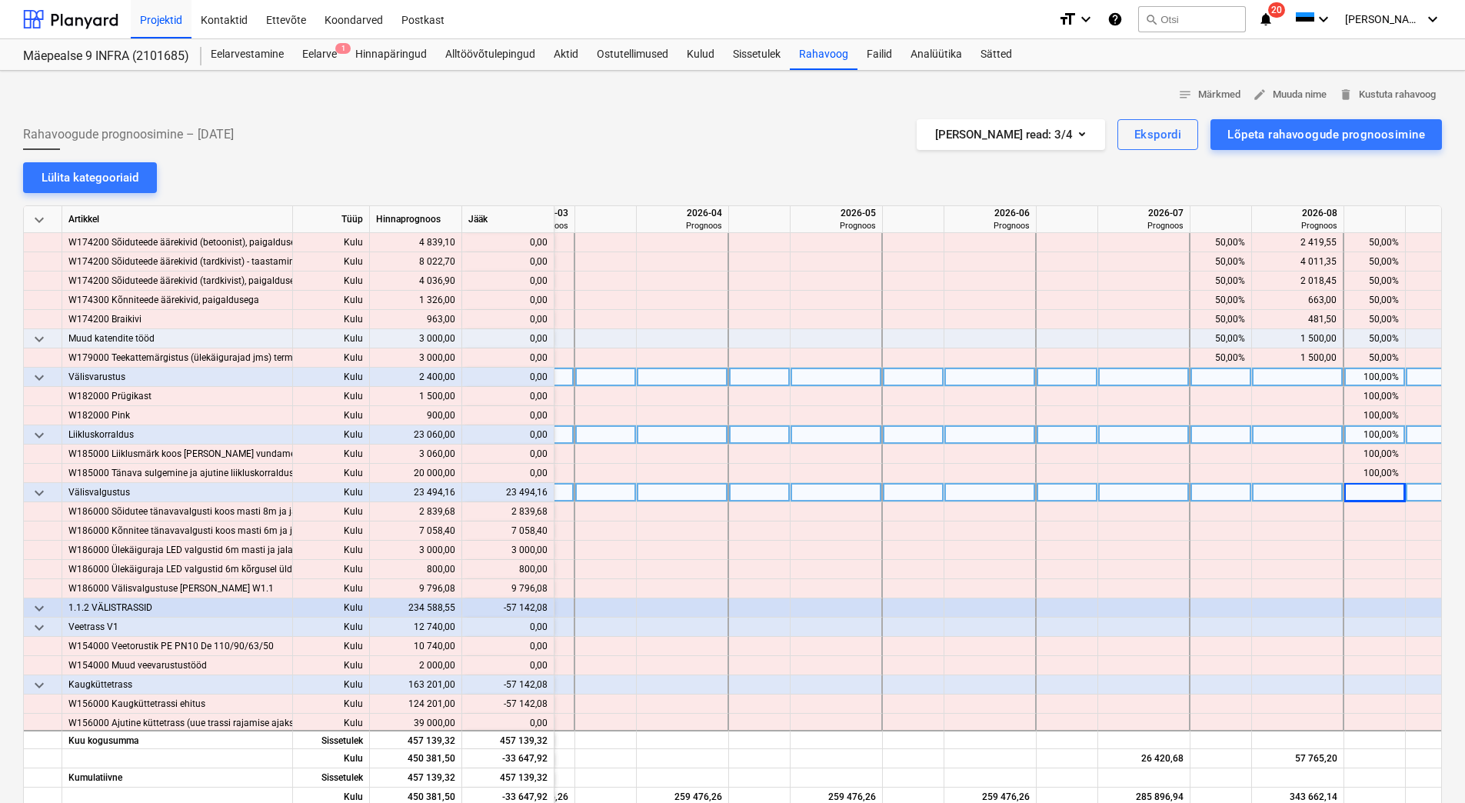
click at [1358, 490] on div at bounding box center [1375, 492] width 62 height 19
type input "100"
click at [1355, 604] on div at bounding box center [1375, 607] width 62 height 19
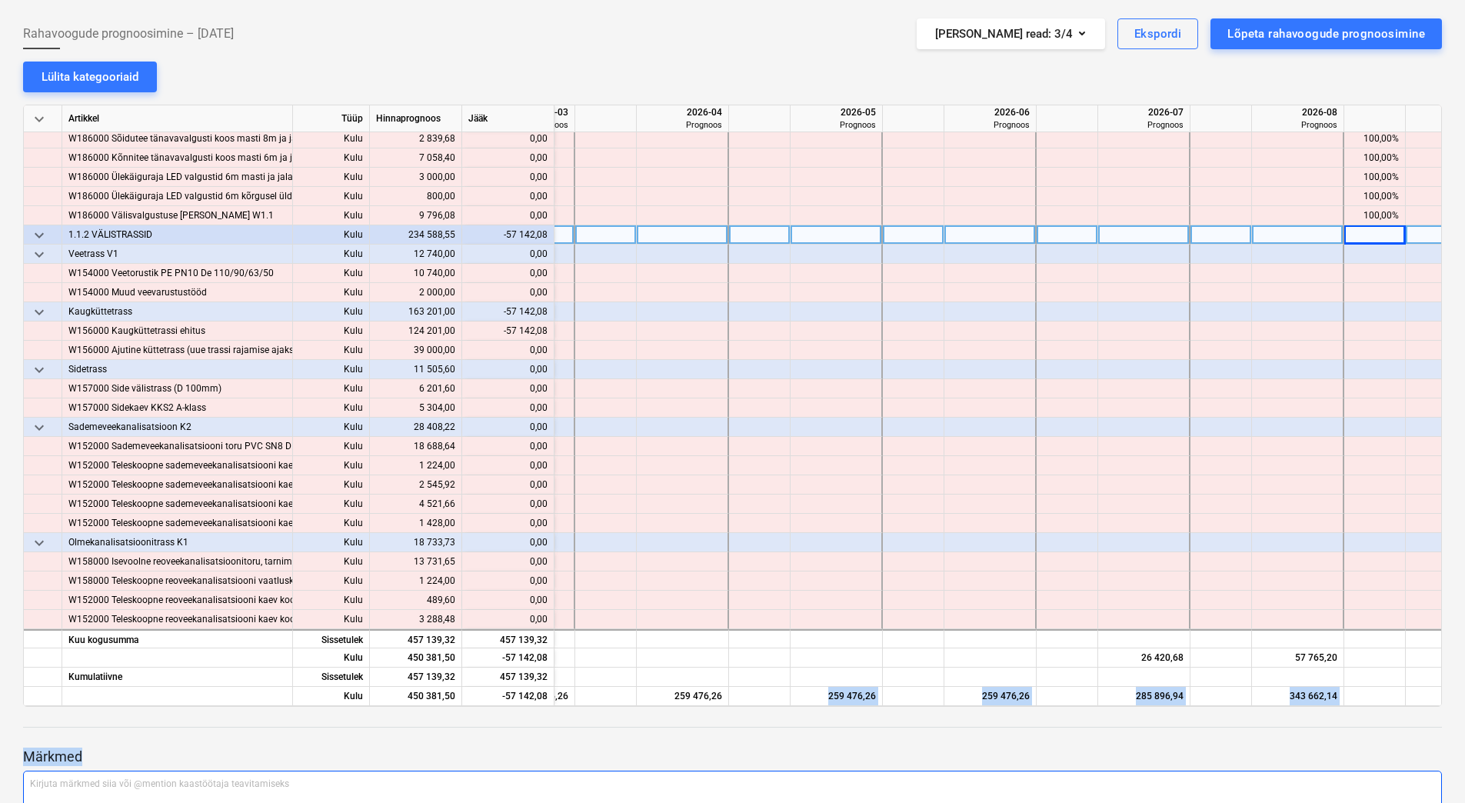
scroll to position [135, 0]
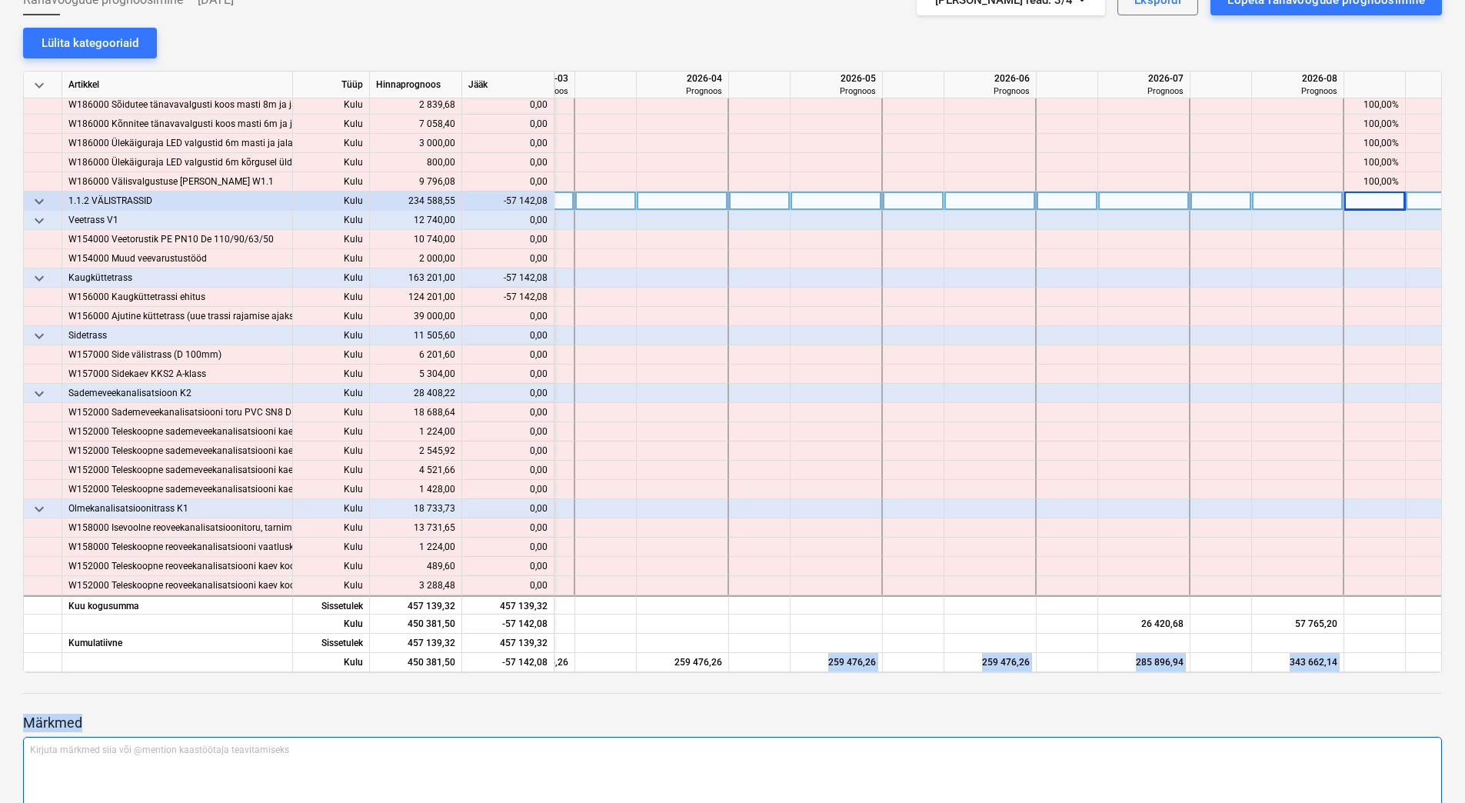
drag, startPoint x: 740, startPoint y: 800, endPoint x: 596, endPoint y: 790, distance: 144.1
click at [596, 790] on div "notes Märkmed edit Muuda nime delete Kustuta rahavoog Rahavoogude prognoosimine…" at bounding box center [732, 412] width 1465 height 953
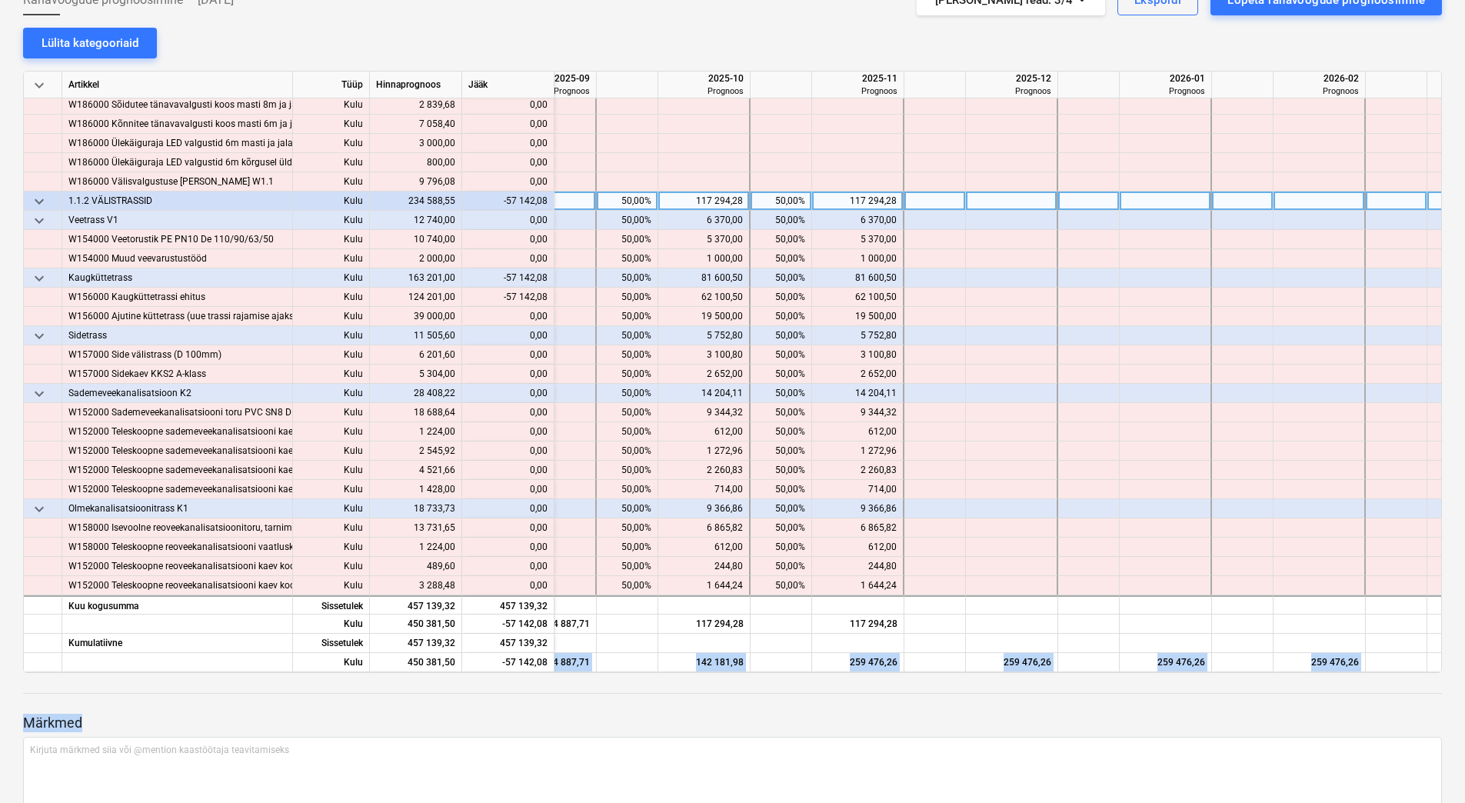
scroll to position [816, 374]
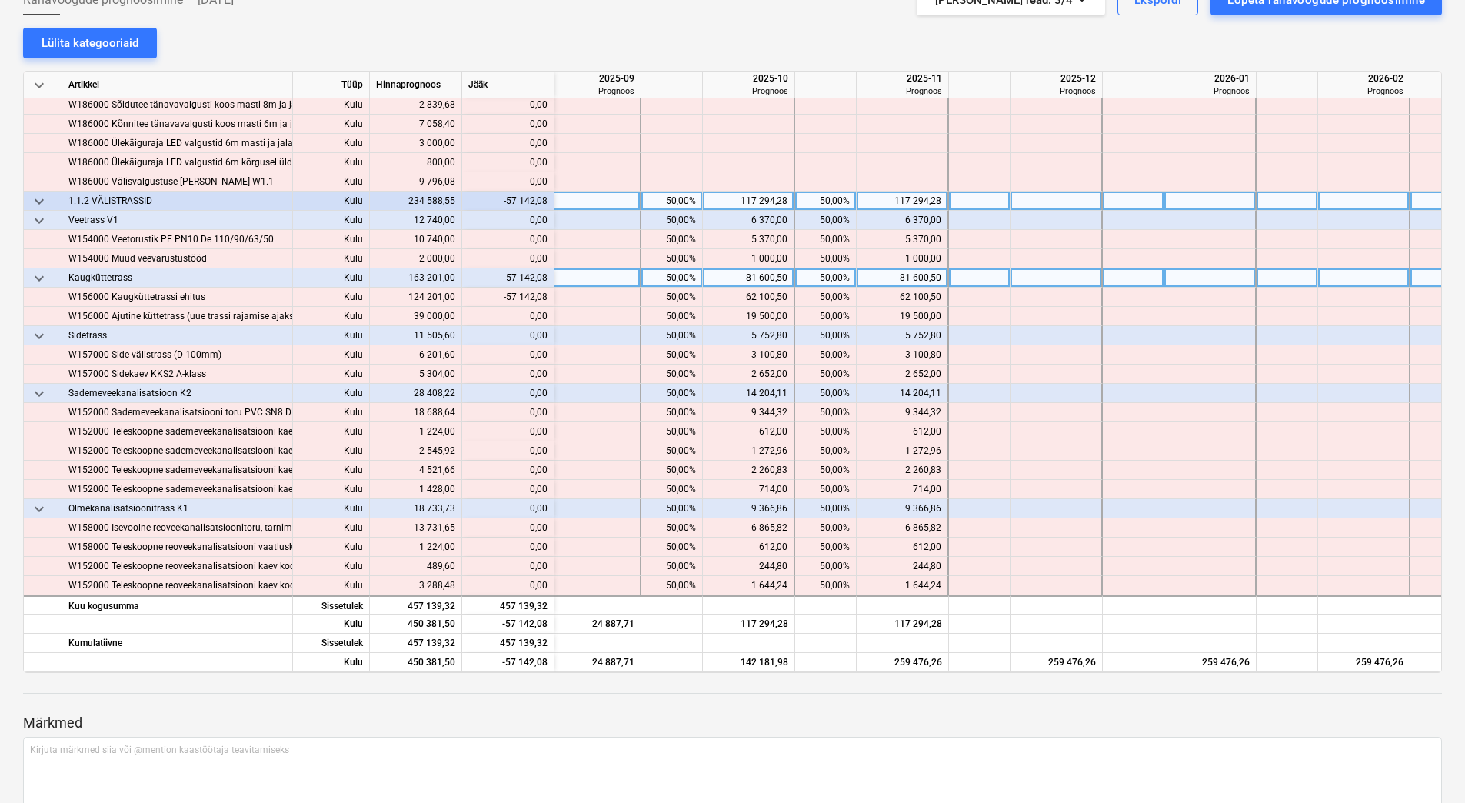
click at [653, 276] on div "50,00%" at bounding box center [671, 277] width 48 height 19
click at [818, 276] on div "50,00%" at bounding box center [825, 277] width 48 height 19
click at [683, 270] on div at bounding box center [672, 277] width 62 height 19
click at [653, 271] on div at bounding box center [672, 277] width 62 height 19
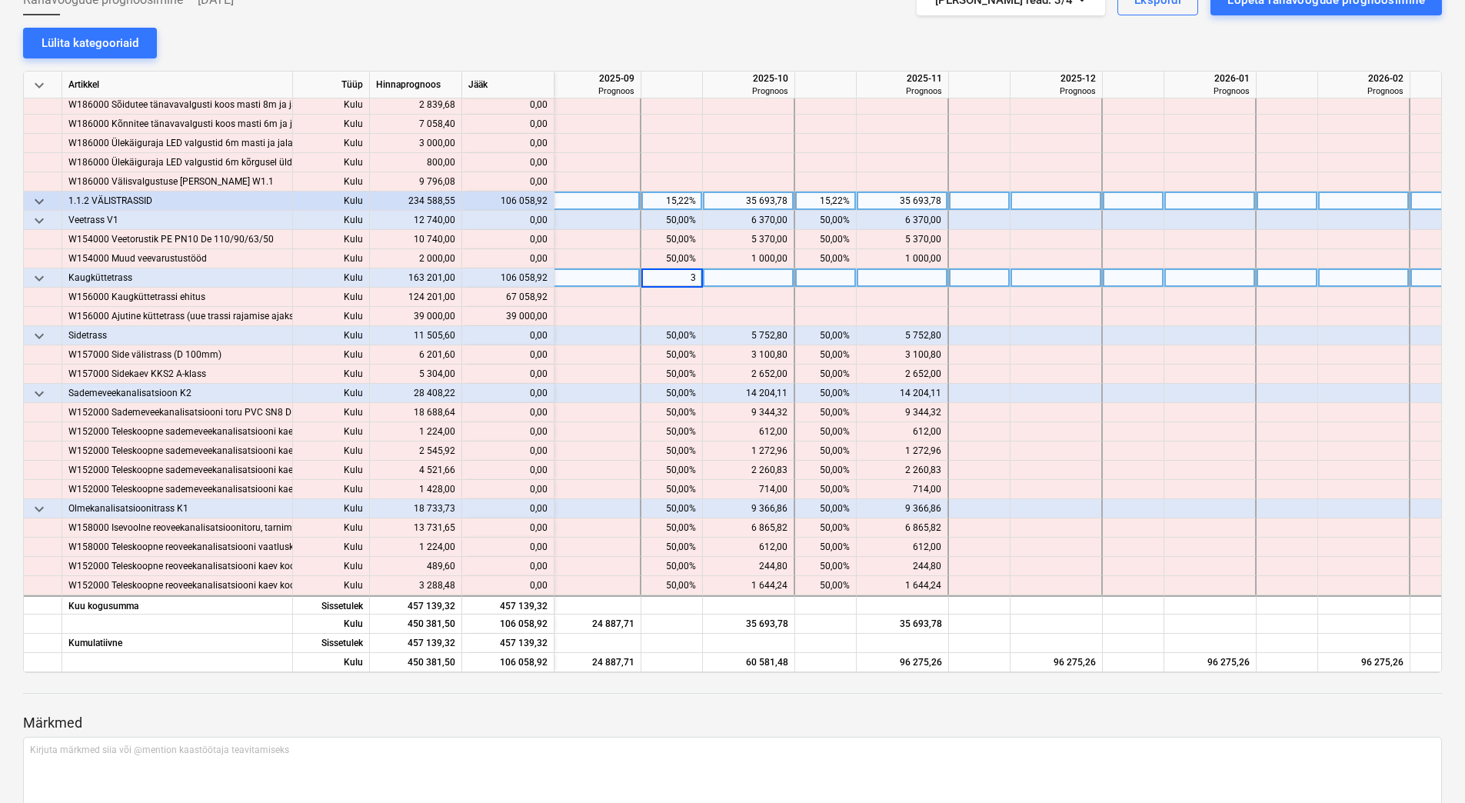
type input "30"
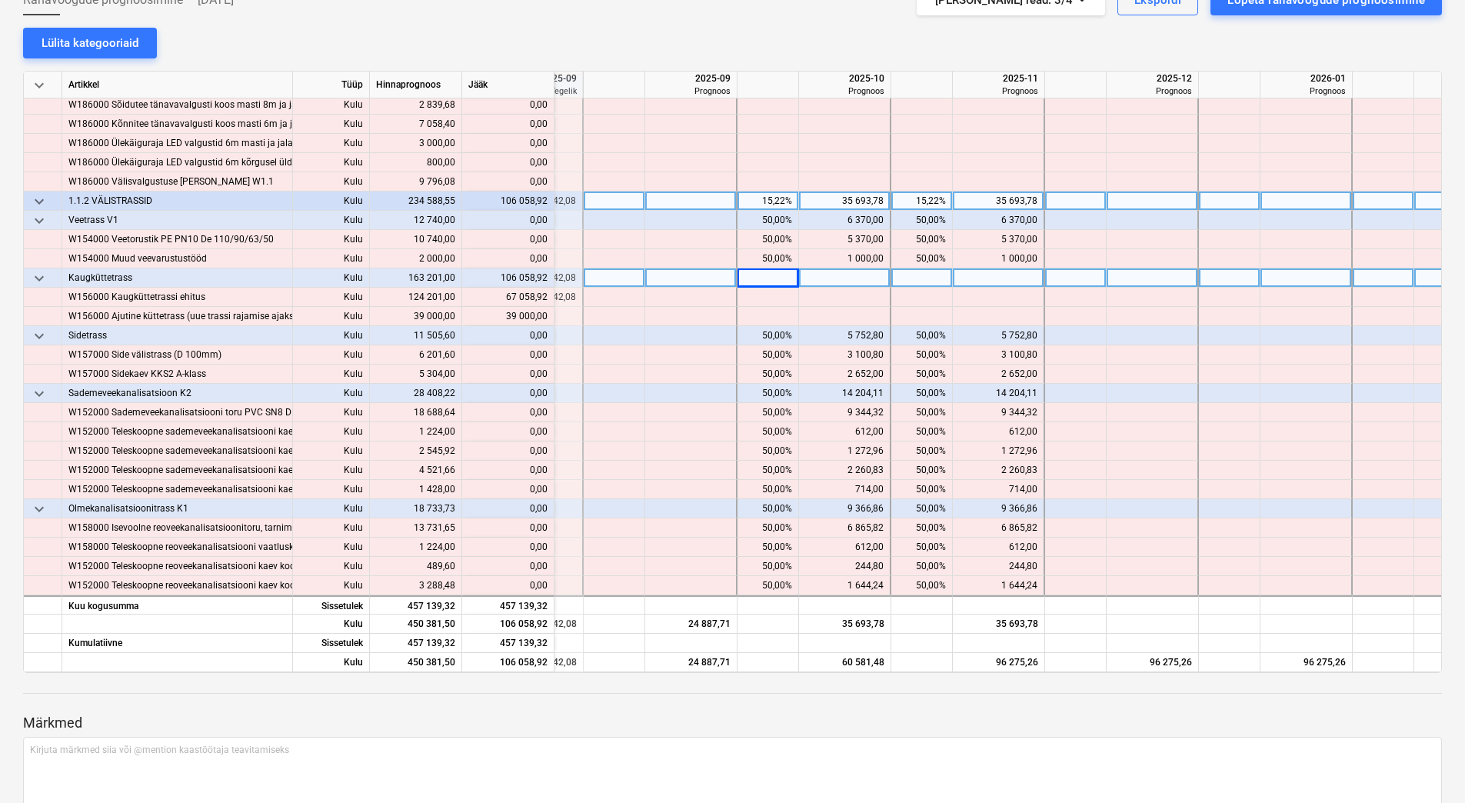
scroll to position [816, 187]
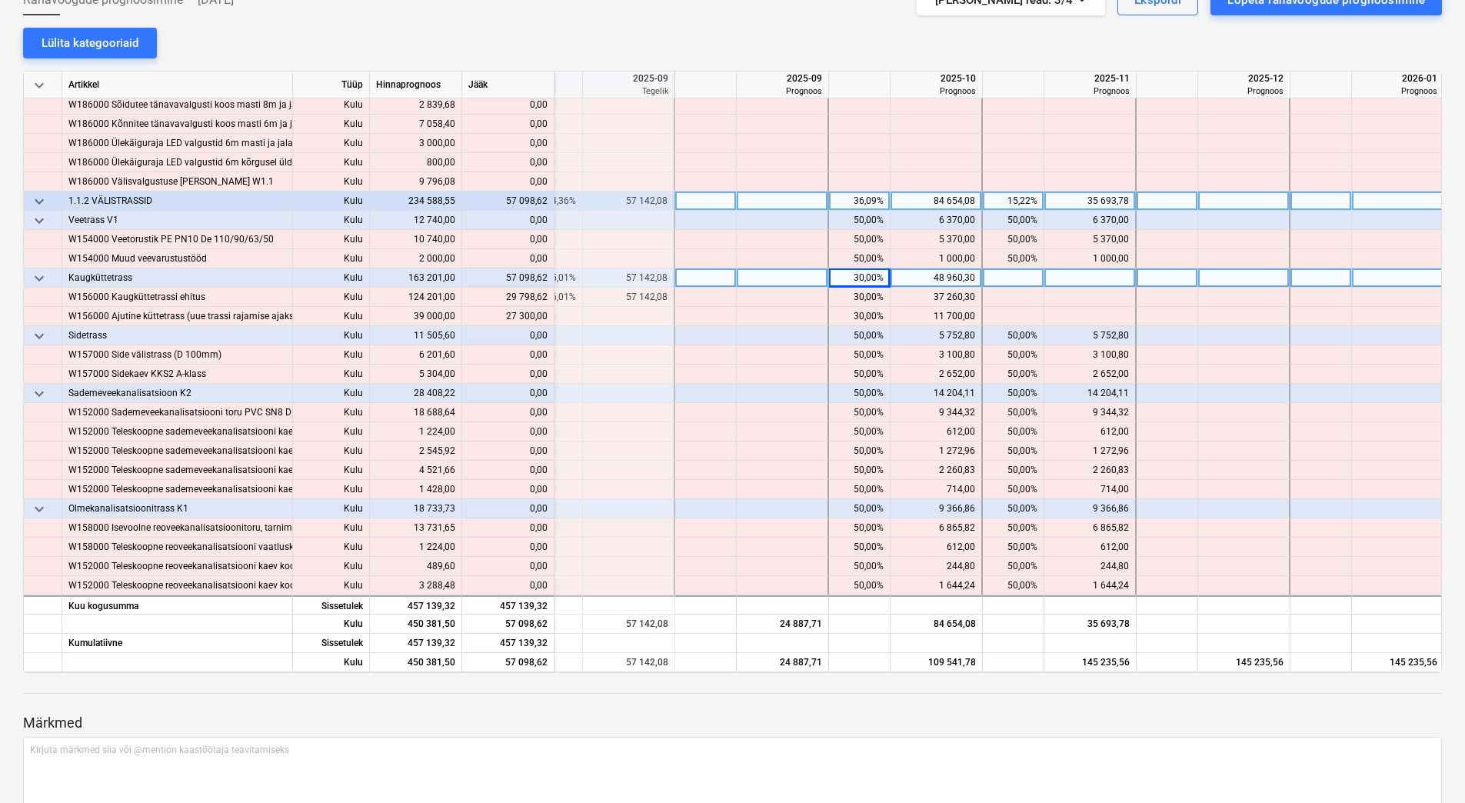
click at [698, 268] on div at bounding box center [706, 277] width 62 height 19
type input "70"
click at [698, 335] on div at bounding box center [706, 335] width 62 height 19
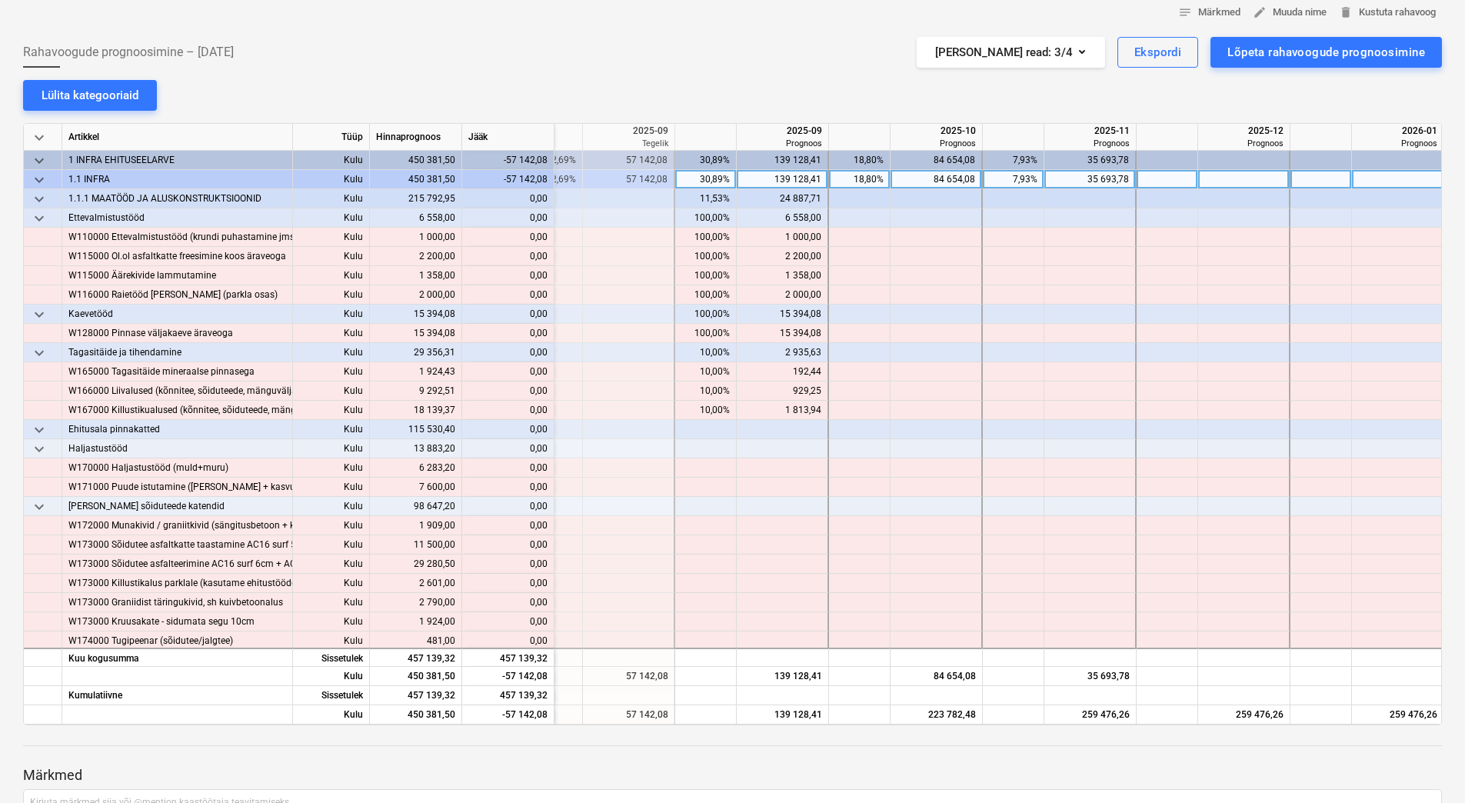
scroll to position [0, 0]
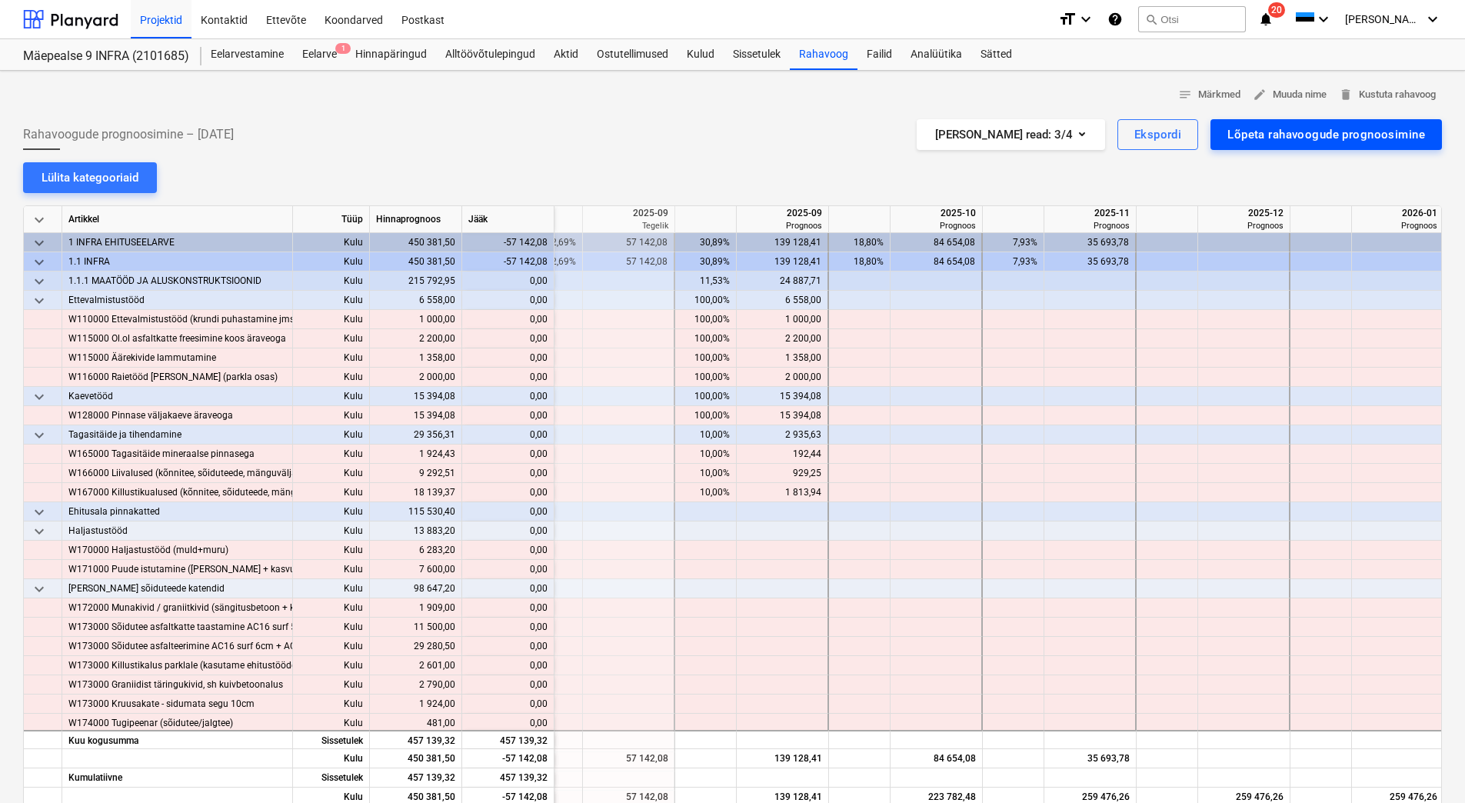
click at [1284, 134] on div "Lõpeta rahavoogude prognoosimine" at bounding box center [1326, 135] width 198 height 20
